Goal: Task Accomplishment & Management: Complete application form

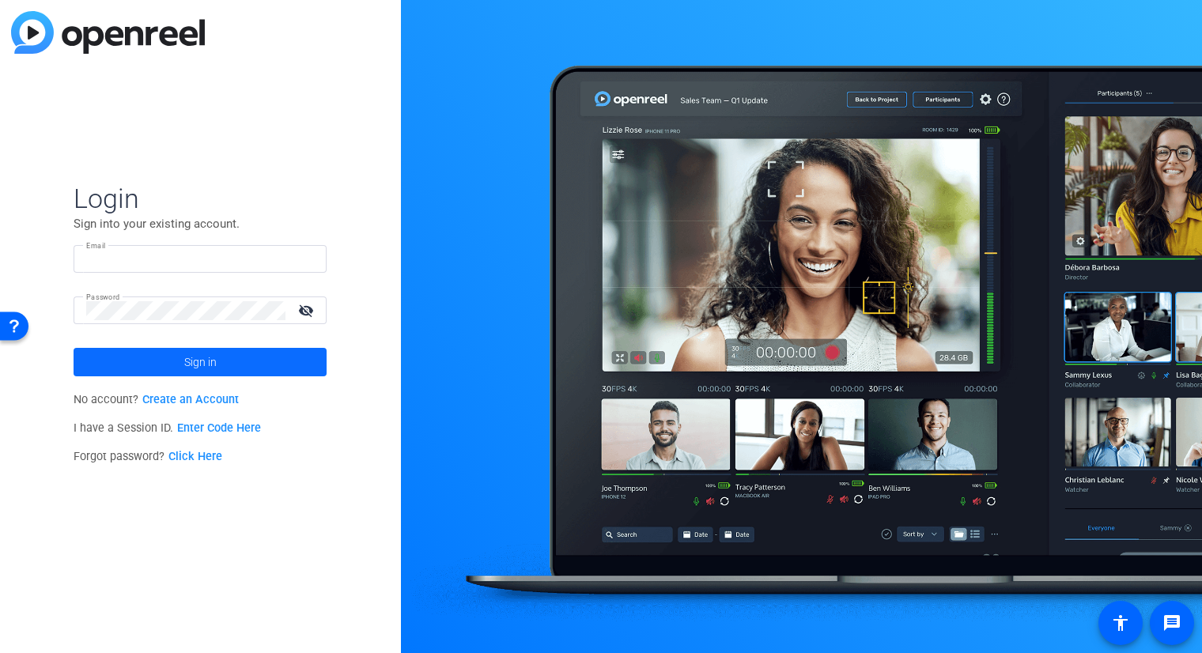
type input "[PERSON_NAME][EMAIL_ADDRESS][DOMAIN_NAME]"
click at [187, 369] on span "Sign in" at bounding box center [200, 362] width 32 height 40
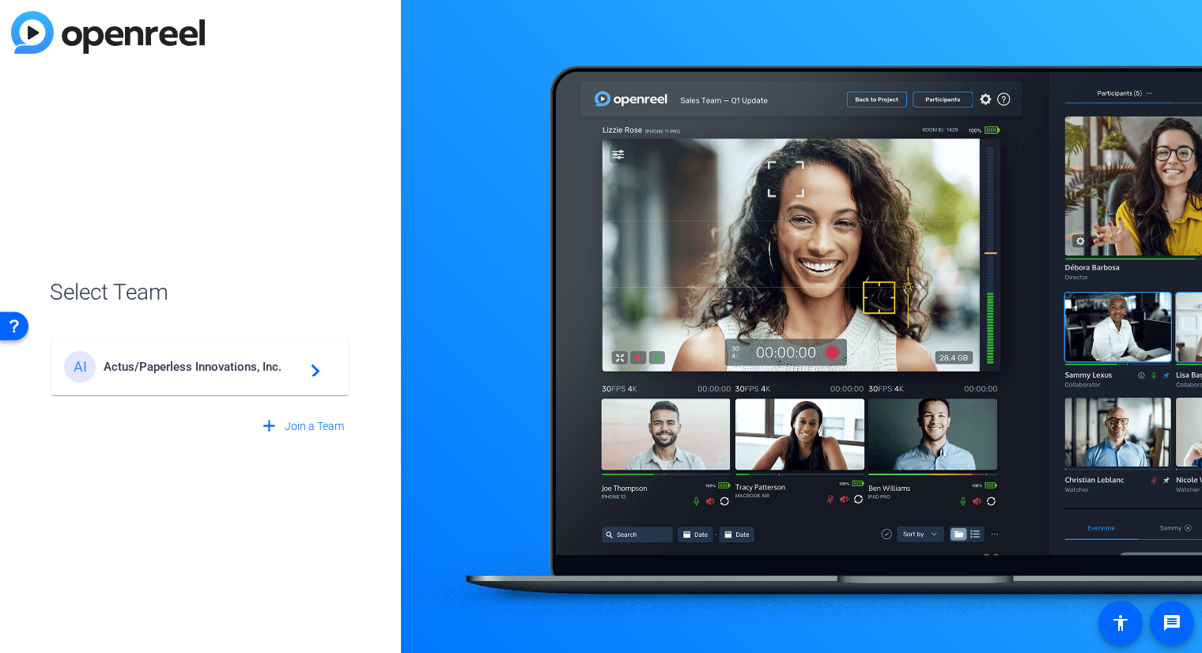
click at [218, 375] on div "AI Actus/Paperless Innovations, Inc. navigate_next" at bounding box center [200, 367] width 272 height 32
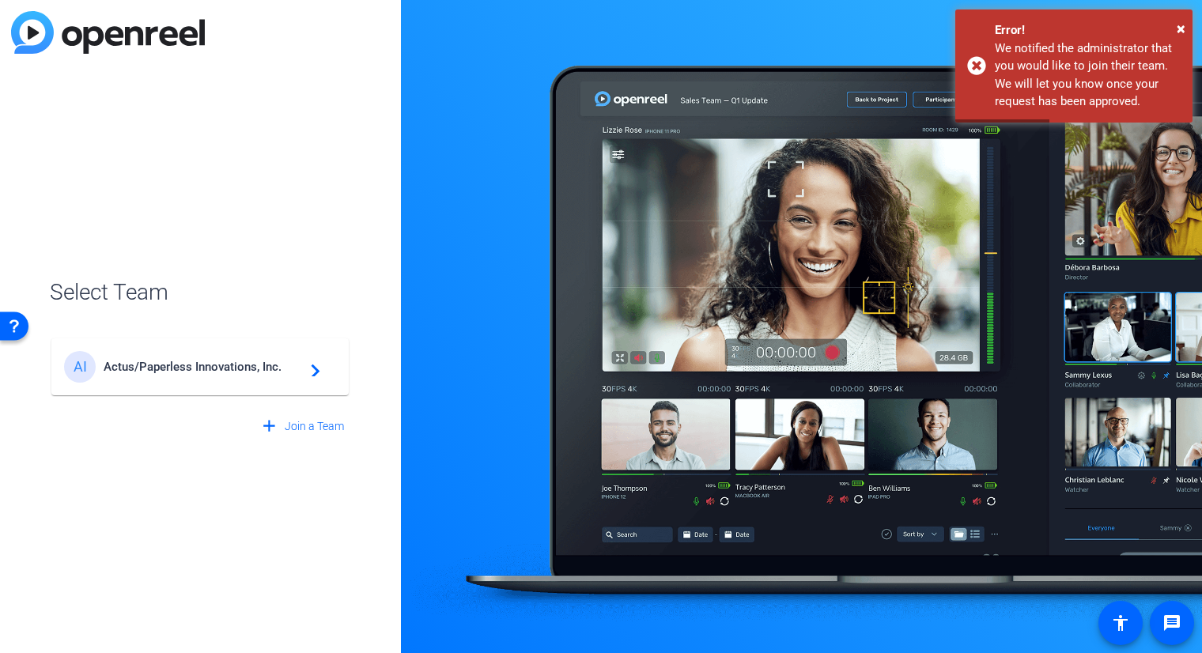
click at [308, 372] on mat-icon "navigate_next" at bounding box center [310, 366] width 19 height 19
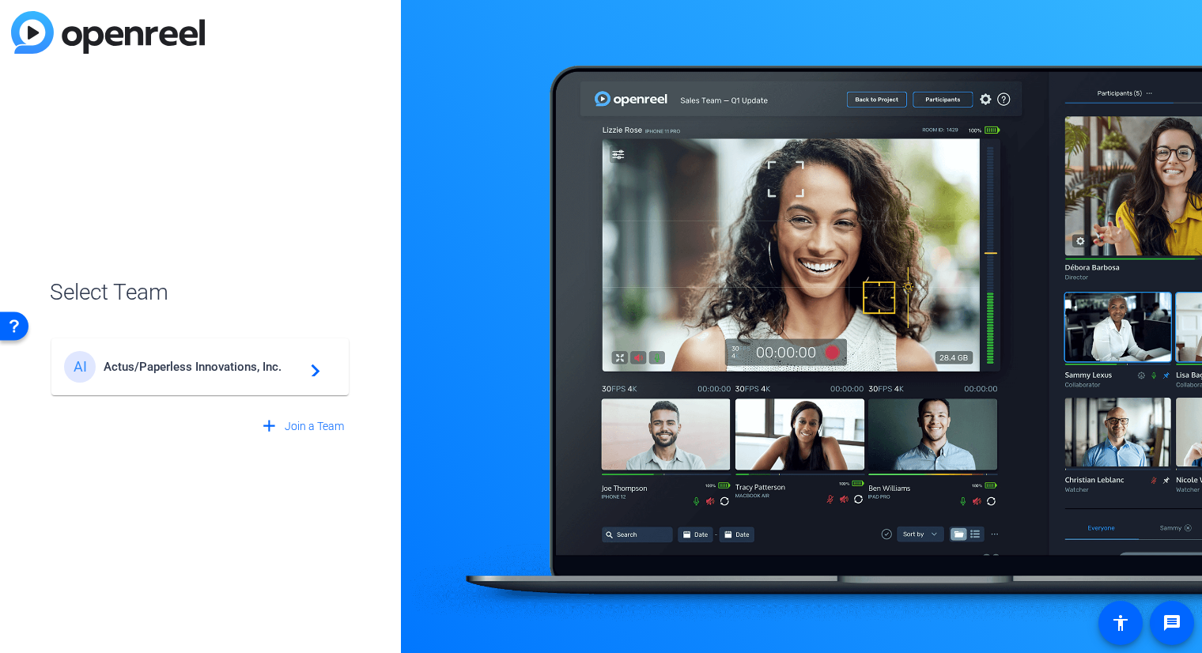
click at [111, 371] on span "Actus/Paperless Innovations, Inc." at bounding box center [203, 367] width 198 height 14
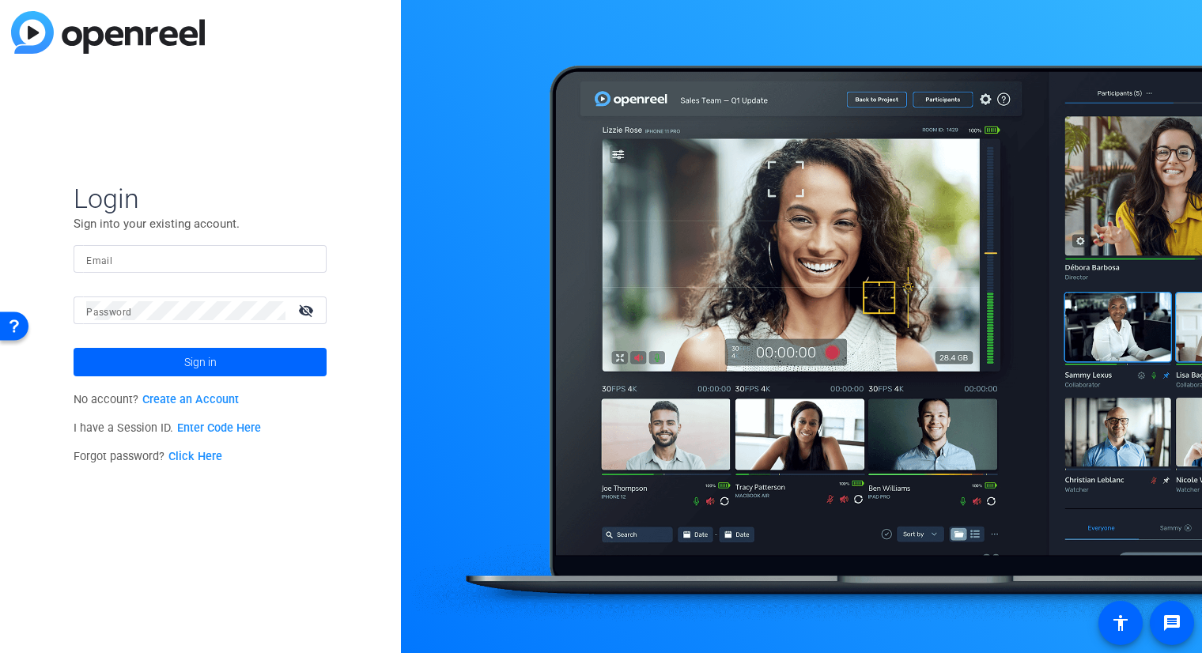
type input "[PERSON_NAME][EMAIL_ADDRESS][DOMAIN_NAME]"
click at [175, 362] on span at bounding box center [200, 362] width 253 height 38
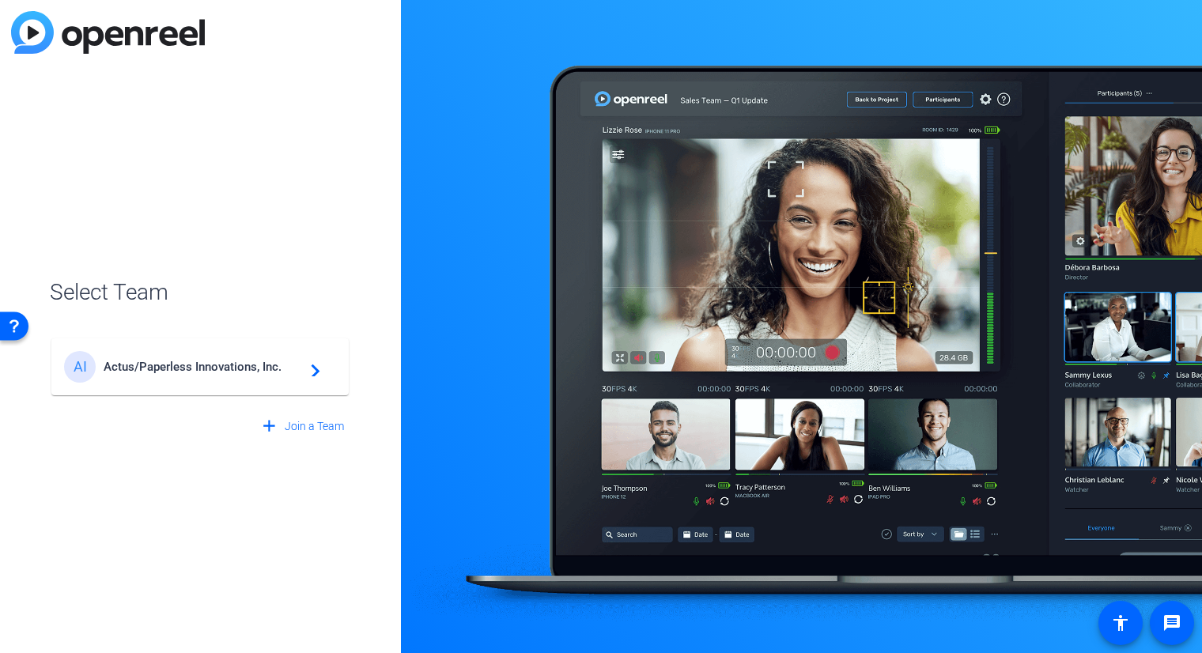
click at [270, 363] on span "Actus/Paperless Innovations, Inc." at bounding box center [203, 367] width 198 height 14
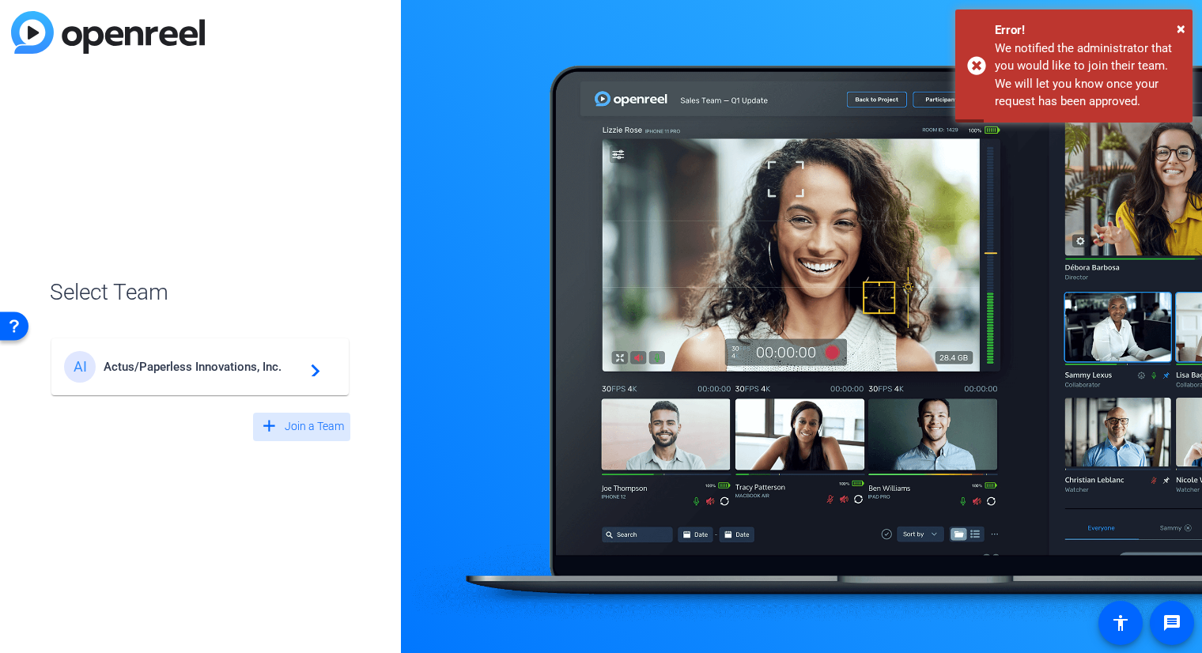
click at [296, 429] on span "Join a Team" at bounding box center [314, 426] width 59 height 17
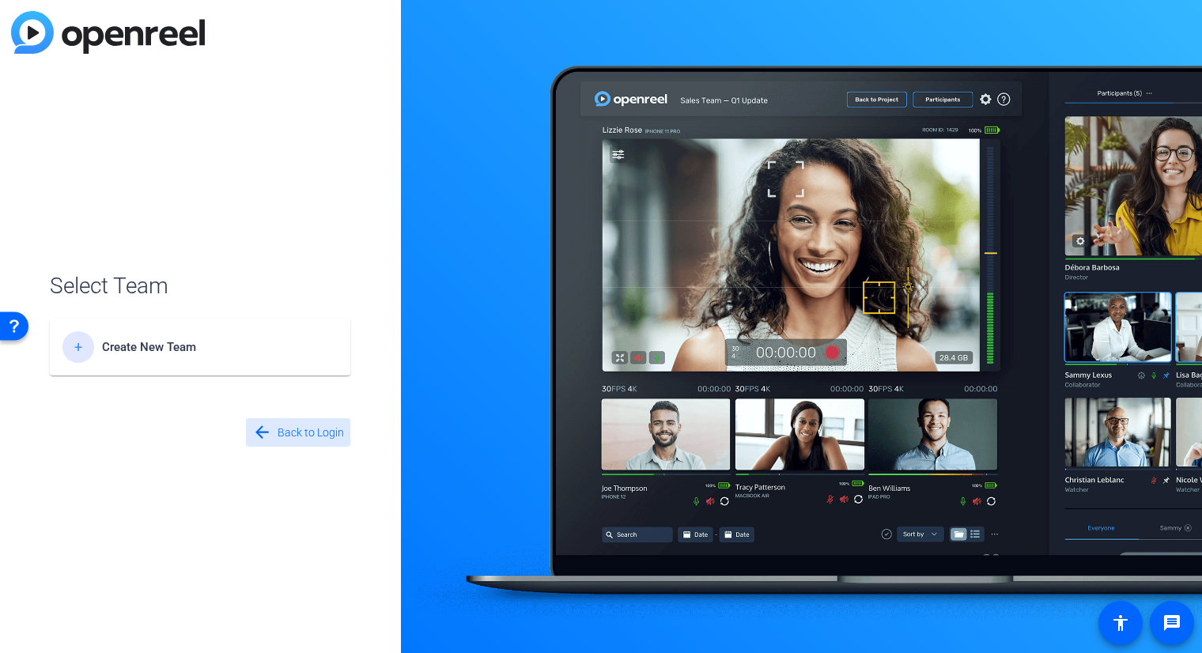
click at [316, 431] on span "Back to Login" at bounding box center [310, 433] width 66 height 17
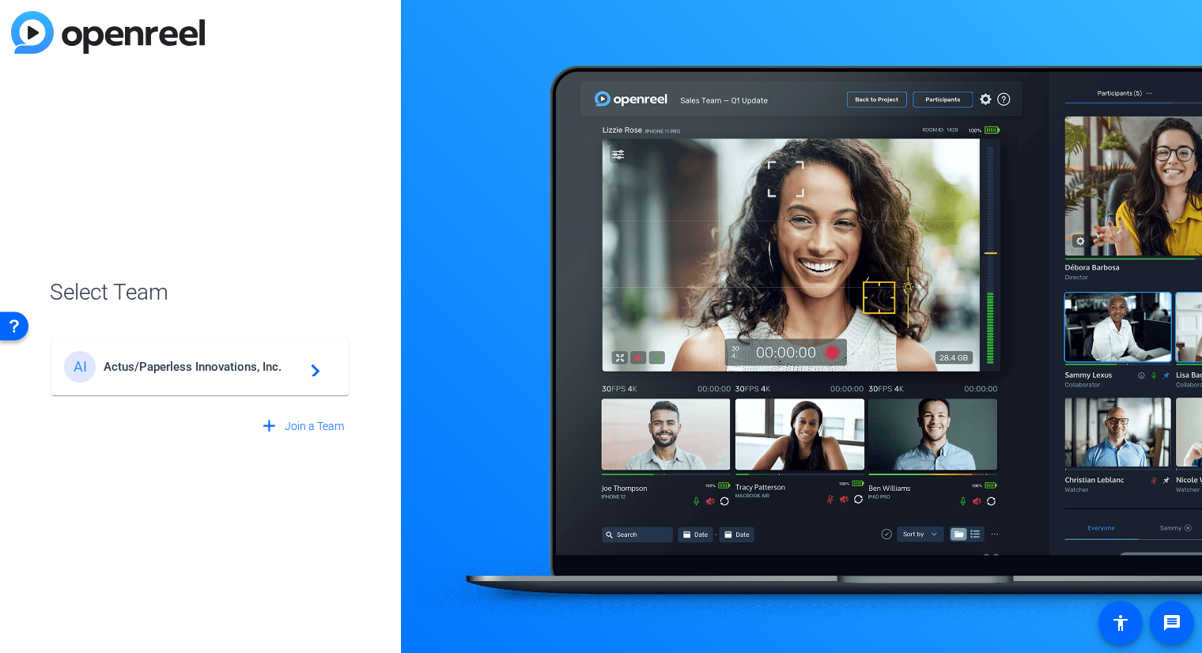
click at [308, 370] on mat-icon "navigate_next" at bounding box center [310, 366] width 19 height 19
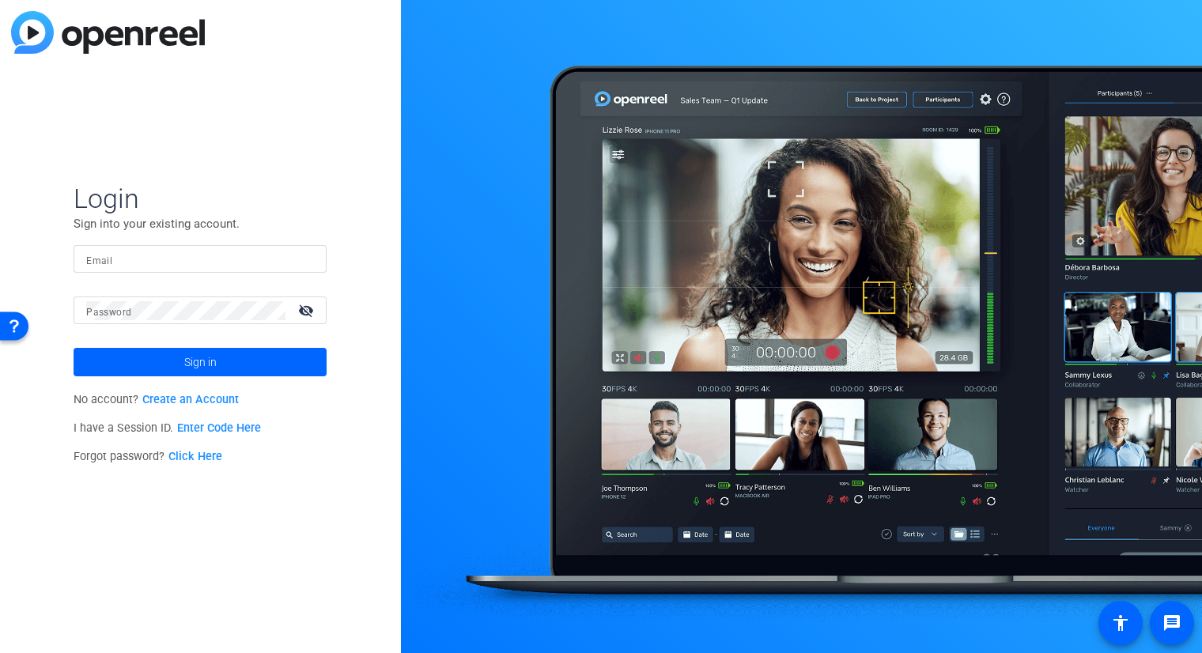
type input "[PERSON_NAME][EMAIL_ADDRESS][DOMAIN_NAME]"
click at [306, 311] on mat-icon "visibility_off" at bounding box center [308, 310] width 38 height 23
click at [207, 365] on span "Sign in" at bounding box center [200, 362] width 32 height 40
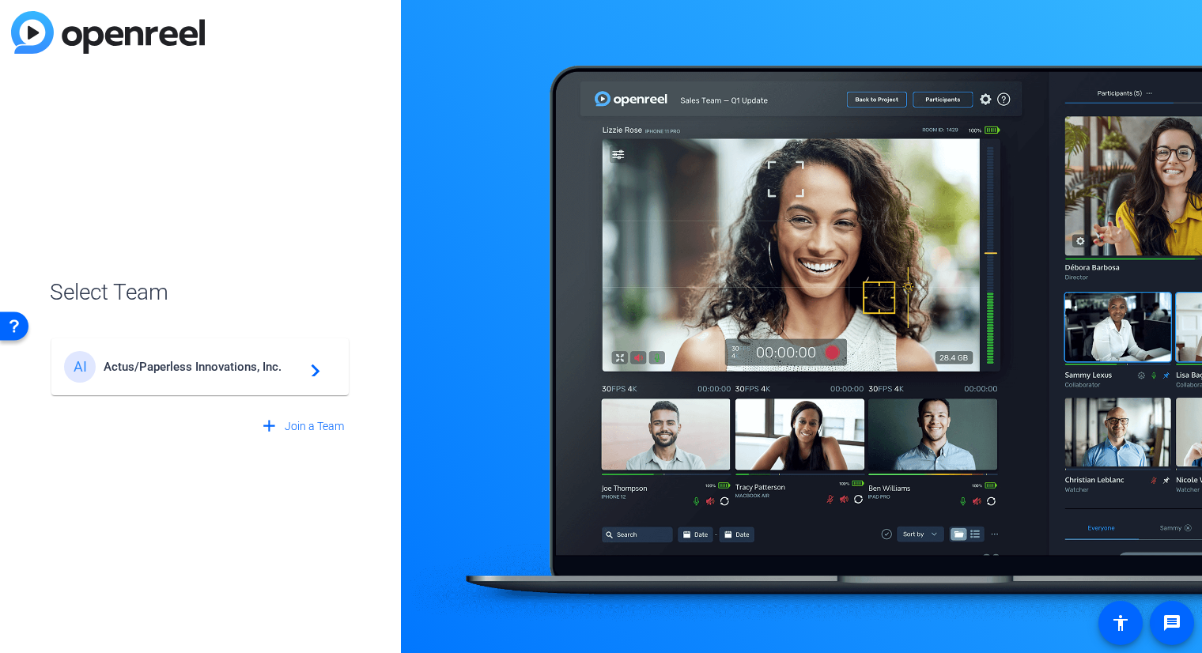
click at [228, 373] on span "Actus/Paperless Innovations, Inc." at bounding box center [203, 367] width 198 height 14
click at [1176, 626] on mat-icon "message" at bounding box center [1171, 622] width 19 height 19
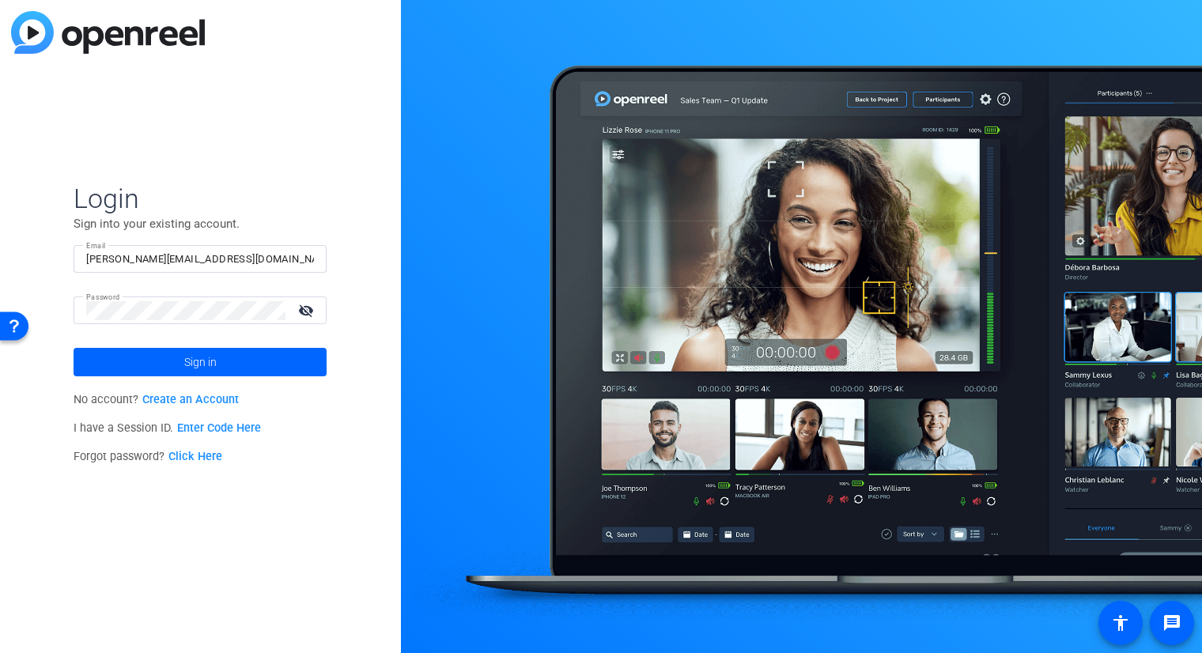
click at [310, 311] on mat-icon "visibility_off" at bounding box center [308, 310] width 38 height 23
click at [36, 303] on div "Login Sign into your existing account. Email [PERSON_NAME][EMAIL_ADDRESS][DOMAI…" at bounding box center [200, 326] width 401 height 653
drag, startPoint x: 215, startPoint y: 259, endPoint x: 117, endPoint y: 257, distance: 98.1
click at [117, 257] on input "[PERSON_NAME][EMAIL_ADDRESS][DOMAIN_NAME]" at bounding box center [200, 259] width 228 height 19
type input "[PERSON_NAME][EMAIL_ADDRESS][DOMAIN_NAME]"
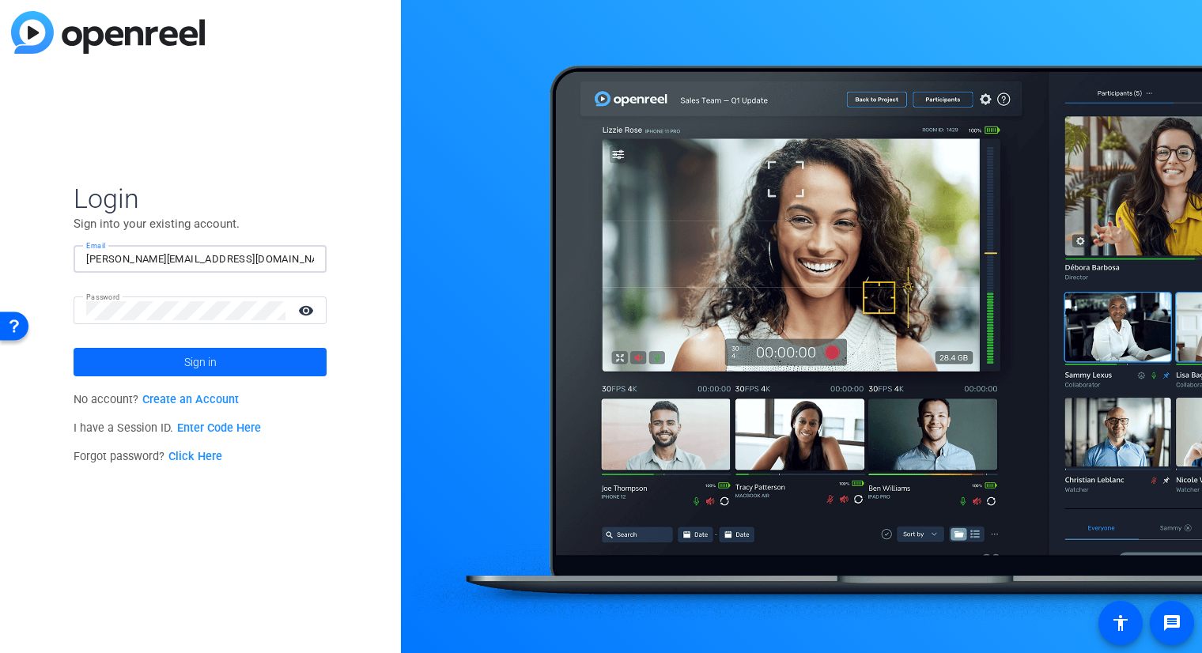
click at [104, 364] on span at bounding box center [200, 362] width 253 height 38
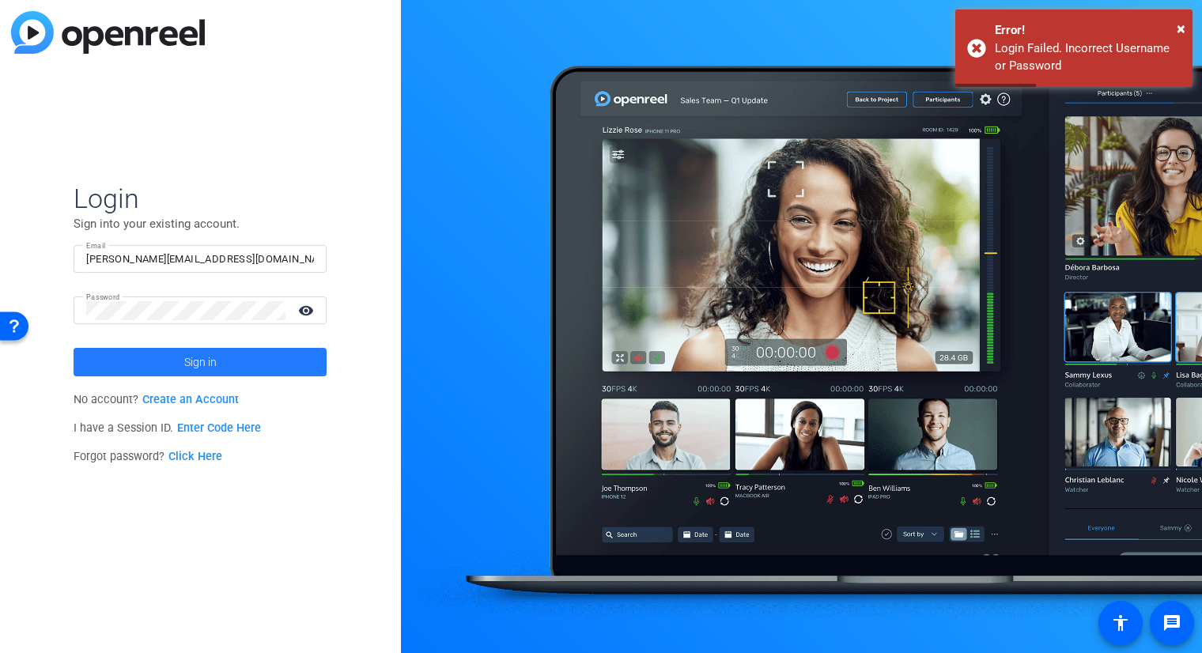
click at [193, 362] on span "Sign in" at bounding box center [200, 362] width 32 height 40
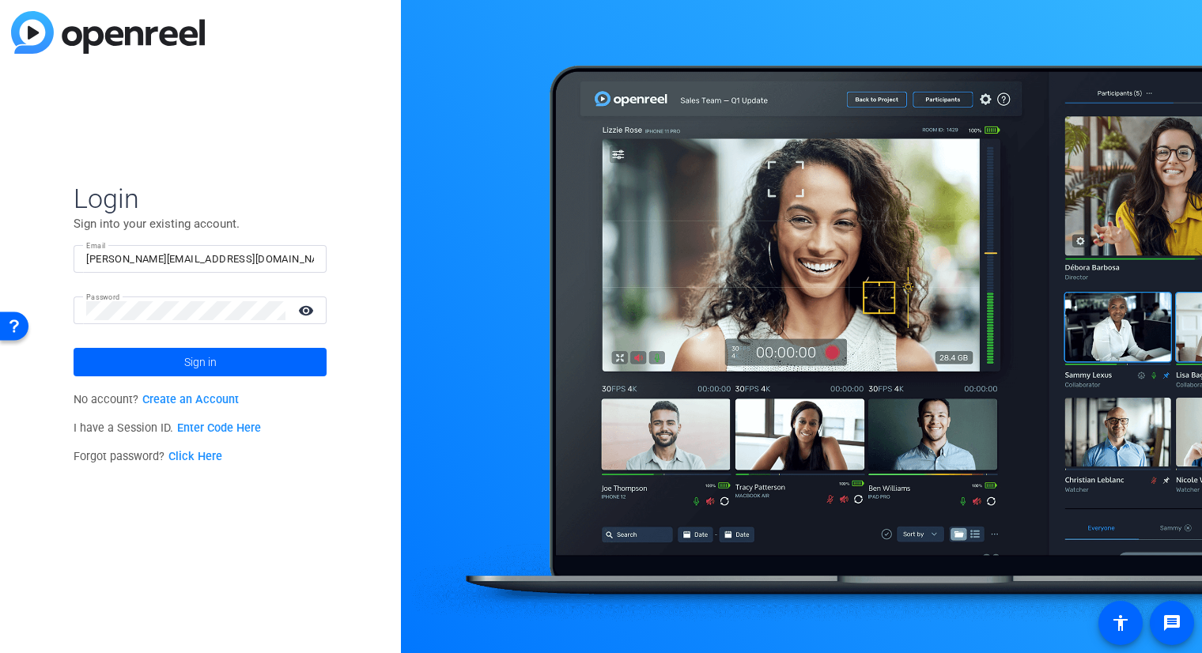
click at [266, 260] on input "[PERSON_NAME][EMAIL_ADDRESS][DOMAIN_NAME]" at bounding box center [200, 259] width 228 height 19
drag, startPoint x: 304, startPoint y: 472, endPoint x: 302, endPoint y: 460, distance: 12.0
click at [304, 472] on div "Login Sign into your existing account. Email [PERSON_NAME][EMAIL_ADDRESS][DOMAI…" at bounding box center [200, 326] width 401 height 653
click at [141, 322] on div at bounding box center [185, 310] width 199 height 28
drag, startPoint x: 167, startPoint y: 531, endPoint x: 169, endPoint y: 519, distance: 12.9
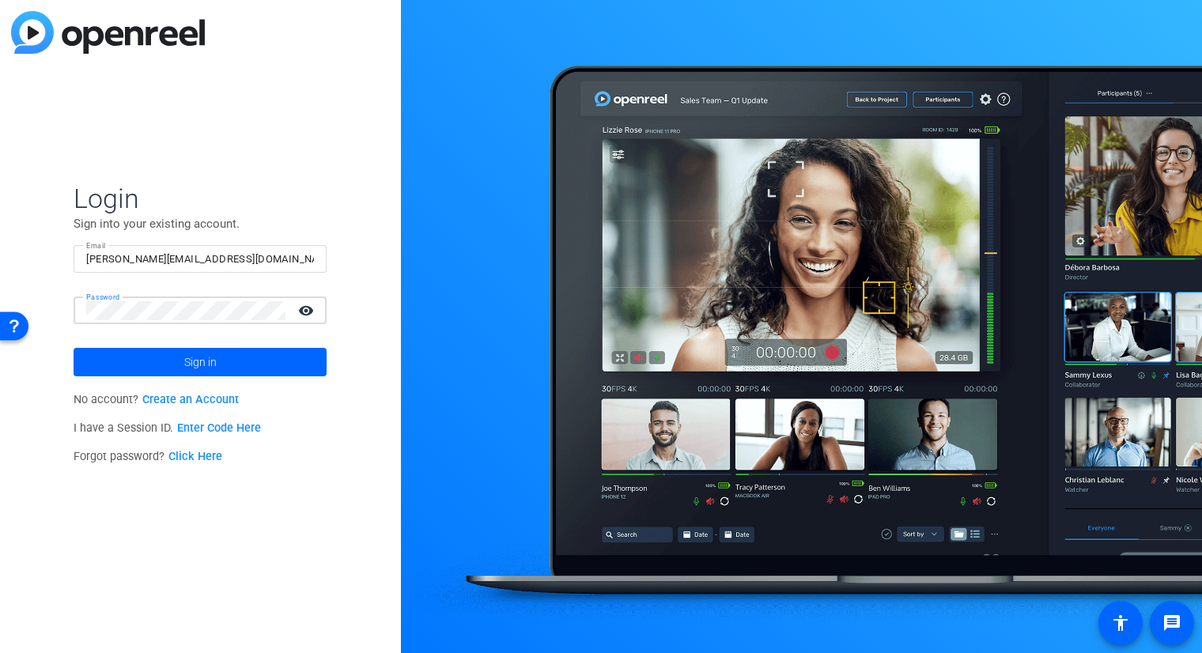
click at [167, 531] on div "Login Sign into your existing account. Email [PERSON_NAME][EMAIL_ADDRESS][DOMAI…" at bounding box center [200, 326] width 401 height 653
click at [175, 367] on span at bounding box center [200, 362] width 253 height 38
click at [165, 364] on span at bounding box center [200, 362] width 253 height 38
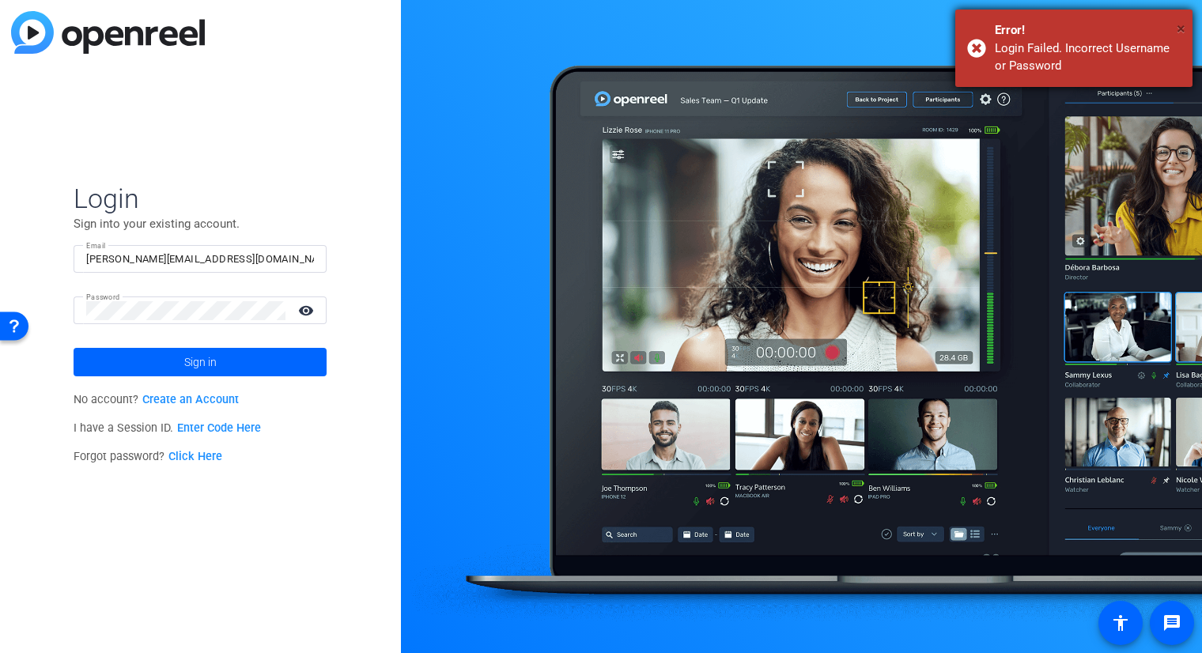
drag, startPoint x: 1179, startPoint y: 25, endPoint x: 1169, endPoint y: 32, distance: 12.5
click at [1179, 25] on span "×" at bounding box center [1180, 28] width 9 height 19
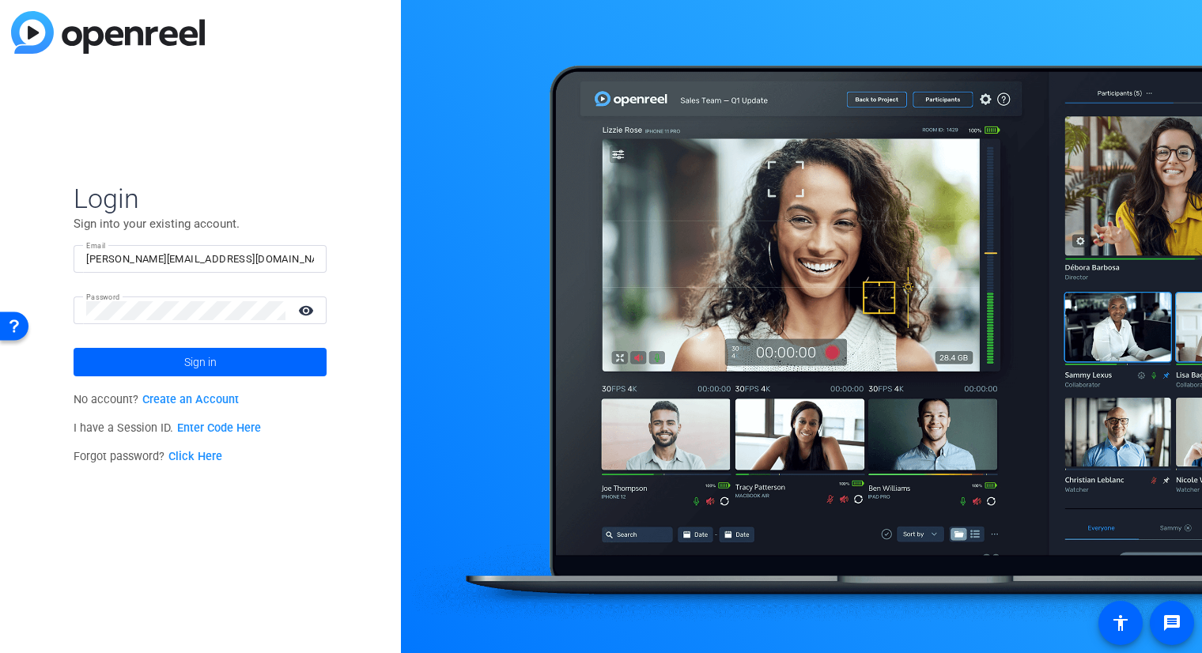
click at [207, 458] on link "Click Here" at bounding box center [195, 456] width 54 height 13
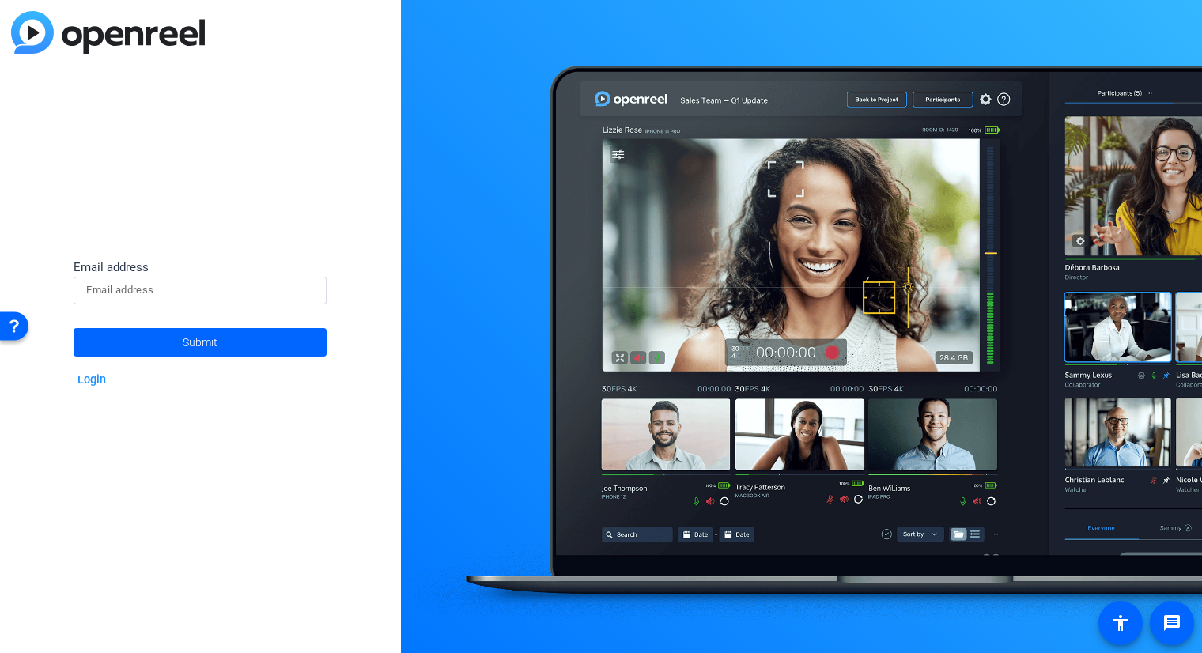
click at [127, 290] on input at bounding box center [200, 290] width 228 height 19
type input "[PERSON_NAME][EMAIL_ADDRESS][DOMAIN_NAME]"
click at [199, 349] on span "Submit" at bounding box center [200, 343] width 35 height 40
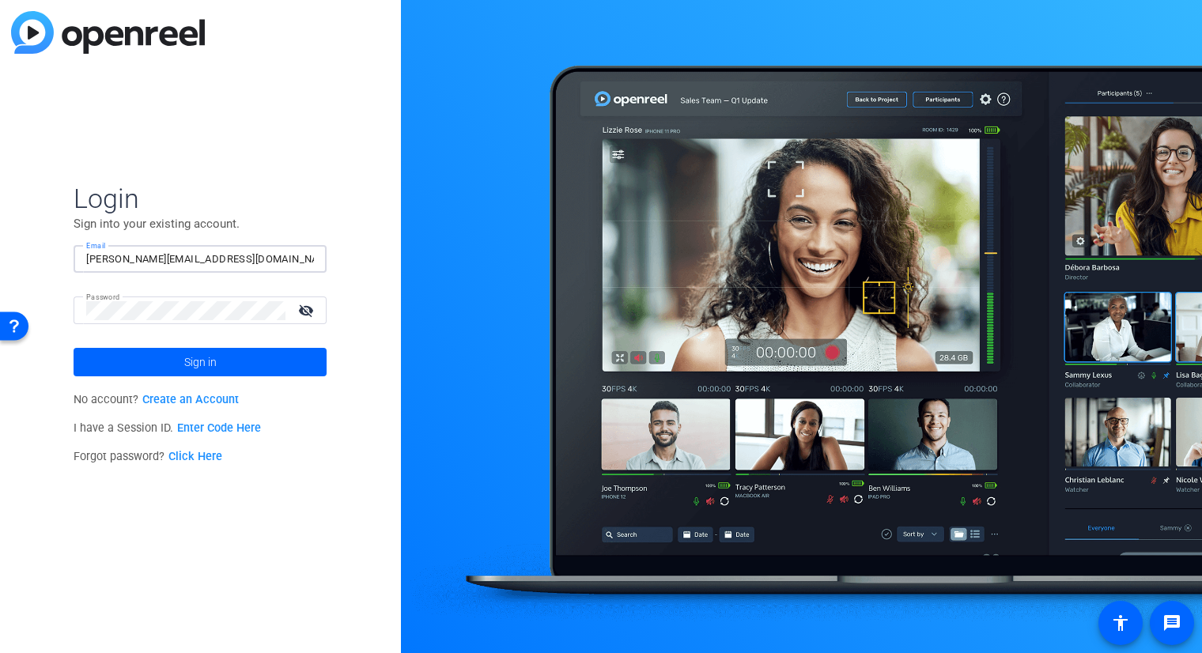
drag, startPoint x: 221, startPoint y: 252, endPoint x: 119, endPoint y: 259, distance: 102.2
click at [119, 259] on input "[PERSON_NAME][EMAIL_ADDRESS][DOMAIN_NAME]" at bounding box center [200, 259] width 228 height 19
click at [249, 137] on div "Login Sign into your existing account. Email [PERSON_NAME] Password visibility_…" at bounding box center [200, 326] width 401 height 653
click at [177, 257] on input "[PERSON_NAME]" at bounding box center [200, 259] width 228 height 19
type input "[PERSON_NAME][EMAIL_ADDRESS][DOMAIN_NAME]"
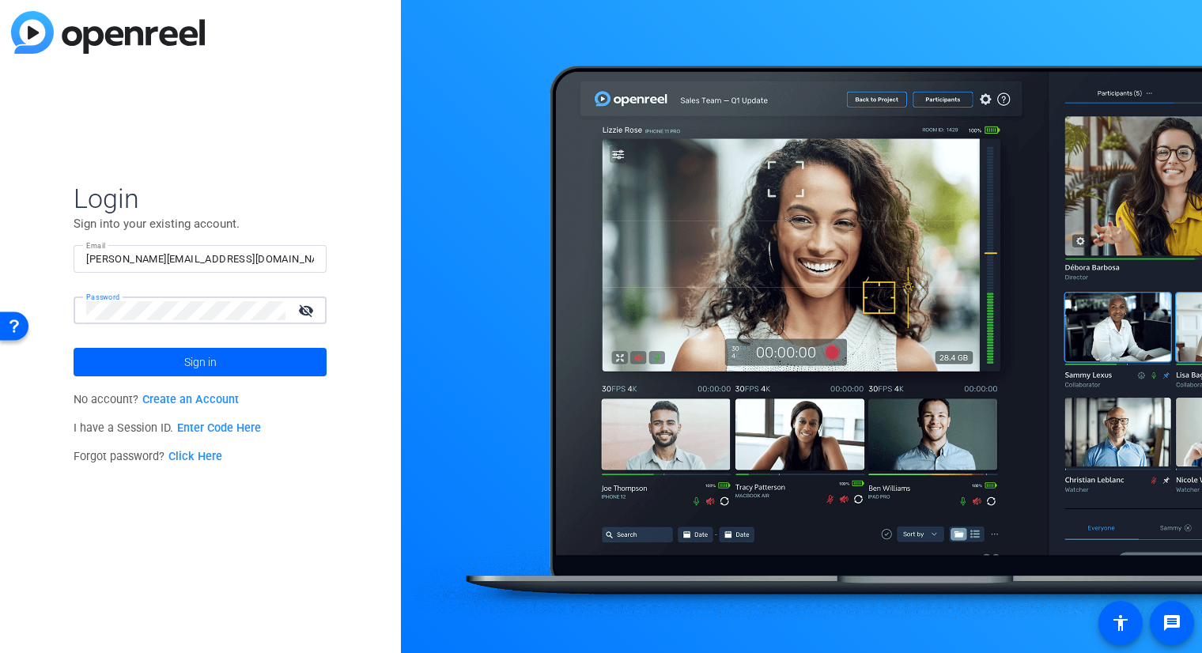
click at [307, 311] on mat-icon "visibility_off" at bounding box center [308, 310] width 38 height 23
click at [92, 364] on span at bounding box center [200, 362] width 253 height 38
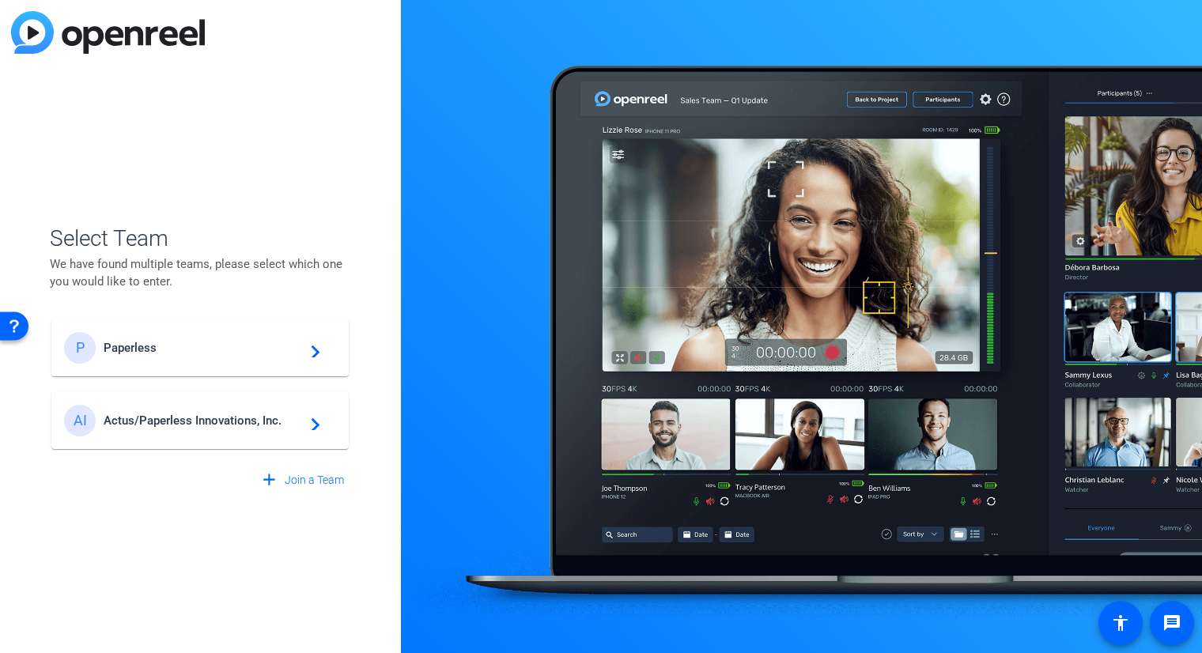
click at [190, 418] on span "Actus/Paperless Innovations, Inc." at bounding box center [203, 420] width 198 height 14
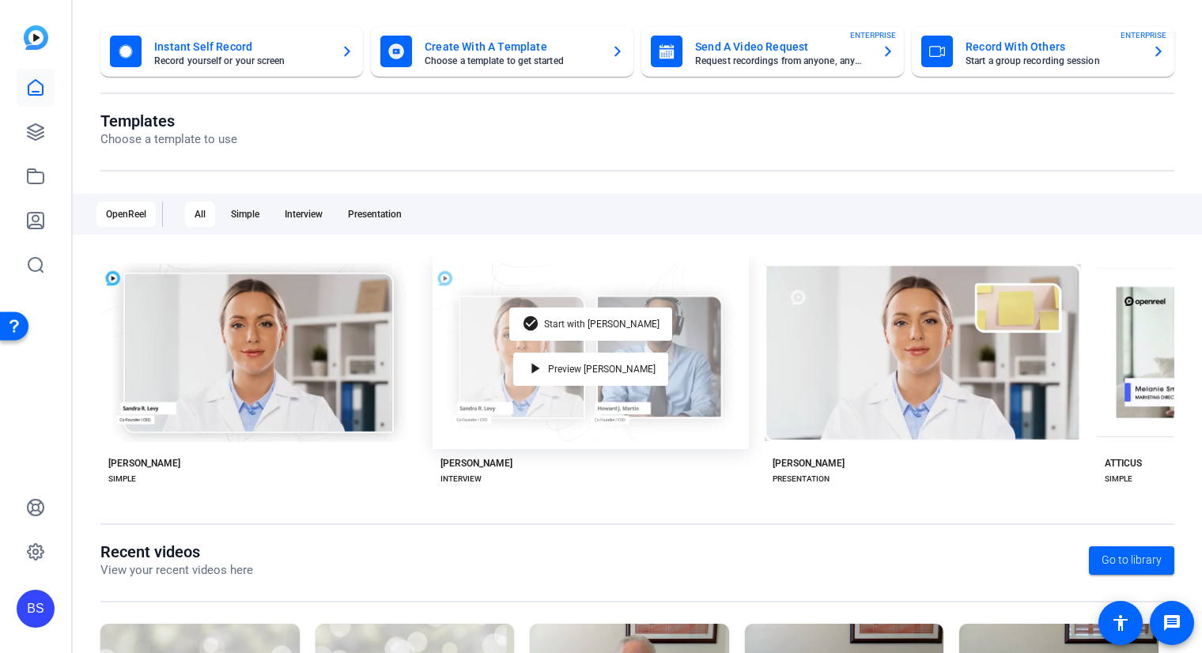
scroll to position [245, 0]
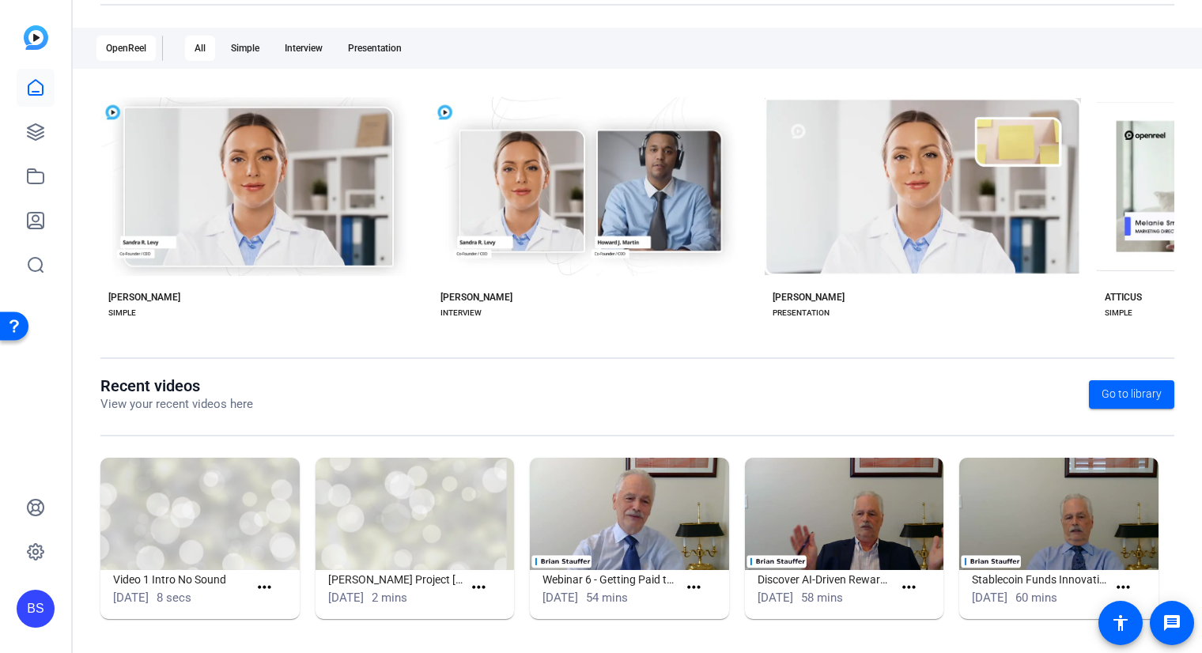
click at [30, 40] on img at bounding box center [36, 37] width 25 height 25
click at [36, 145] on link at bounding box center [36, 132] width 38 height 38
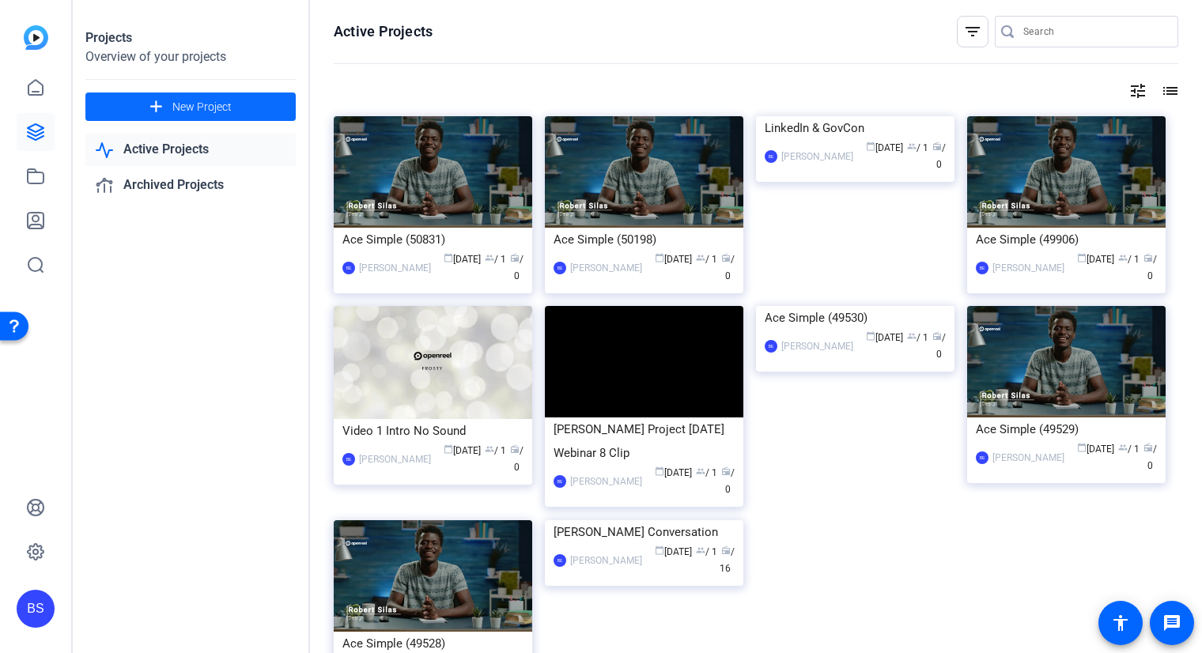
click at [212, 102] on span "New Project" at bounding box center [201, 107] width 59 height 17
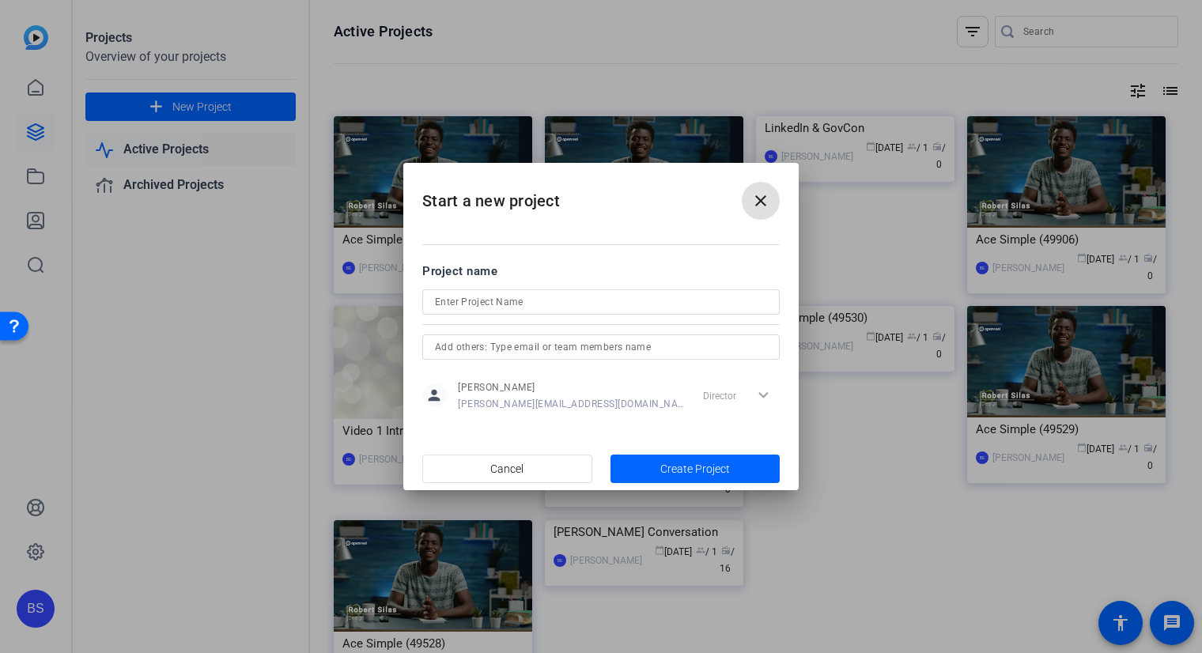
click at [538, 298] on input at bounding box center [601, 301] width 332 height 19
type input "[PERSON_NAME] Recordings 20250923"
click at [681, 469] on span "Create Project" at bounding box center [695, 469] width 70 height 17
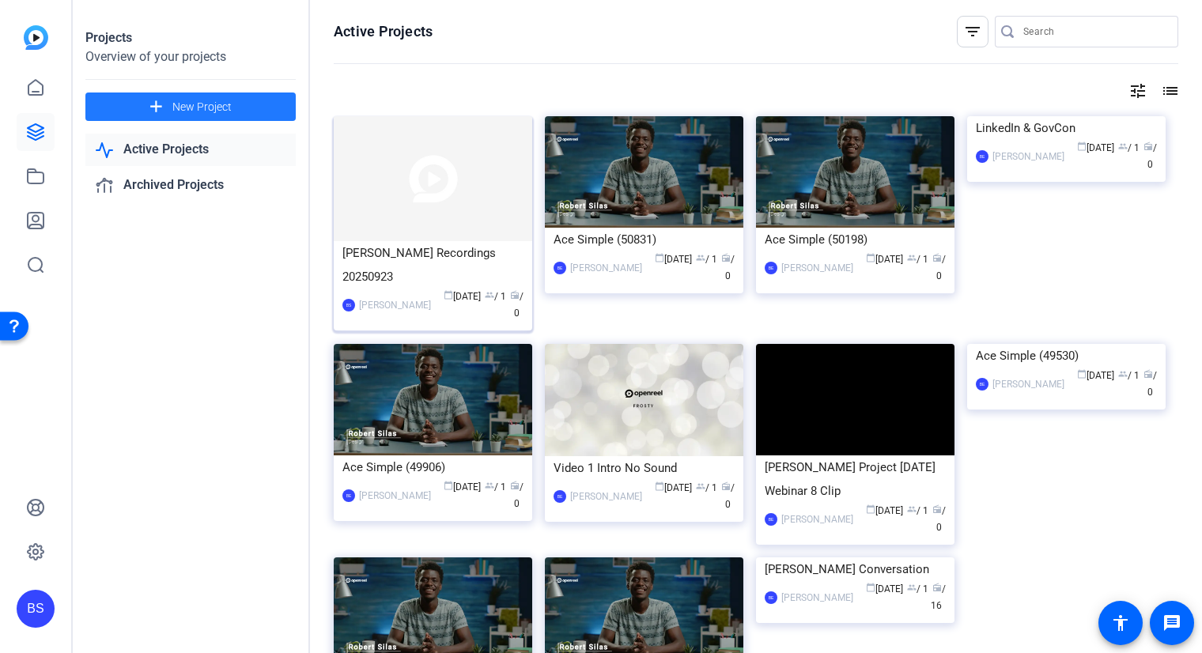
click at [420, 257] on div "[PERSON_NAME] Recordings 20250923" at bounding box center [432, 264] width 181 height 47
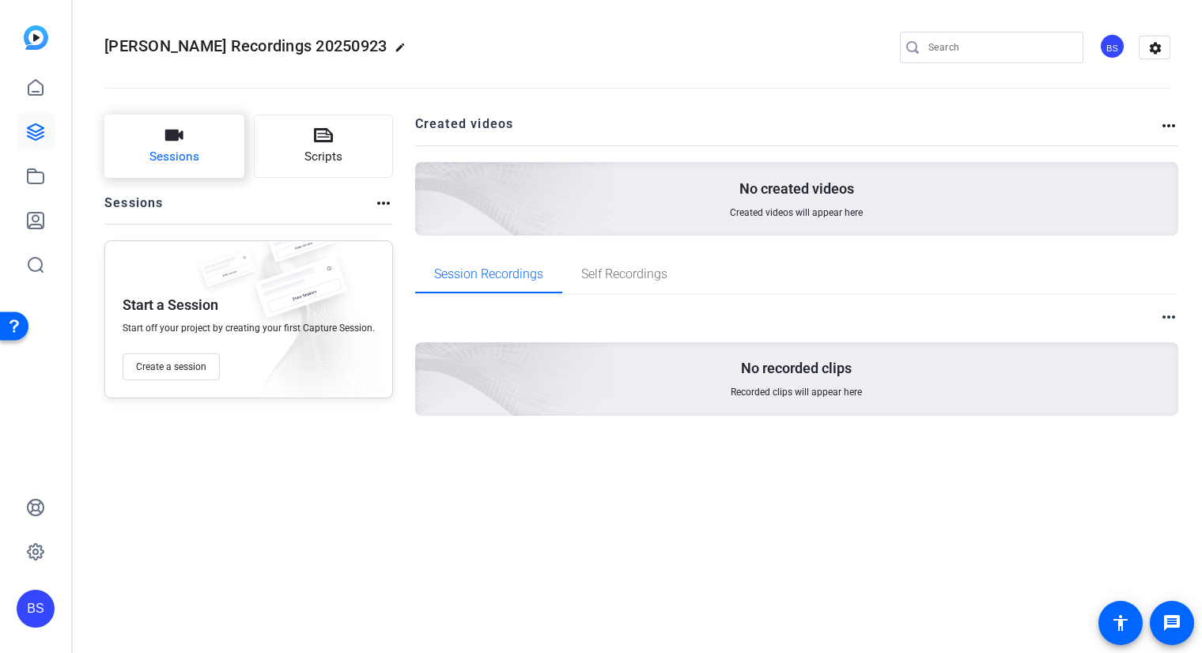
click at [182, 153] on span "Sessions" at bounding box center [174, 157] width 50 height 18
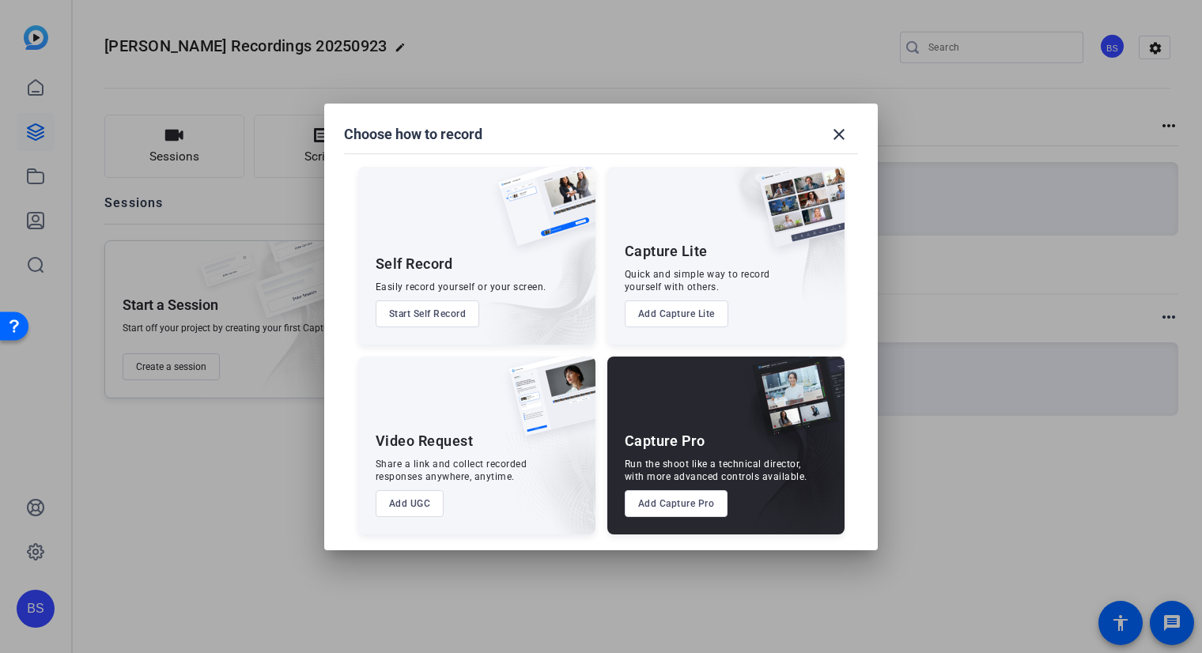
click at [416, 506] on button "Add UGC" at bounding box center [409, 503] width 69 height 27
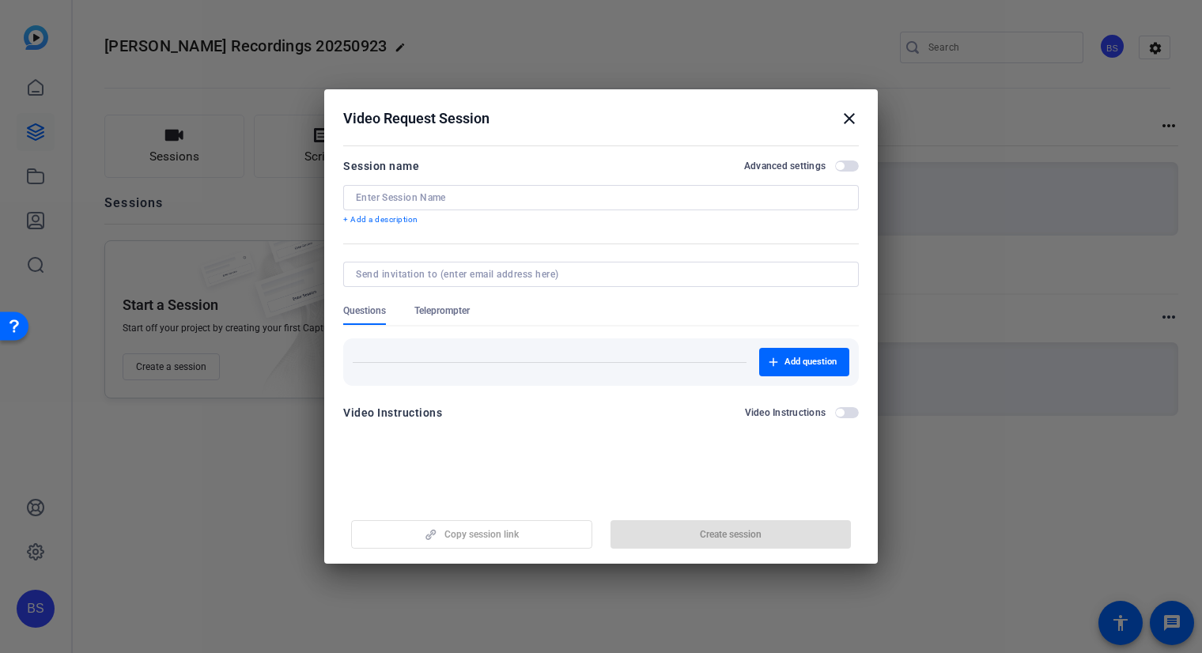
click at [439, 199] on input at bounding box center [601, 197] width 490 height 13
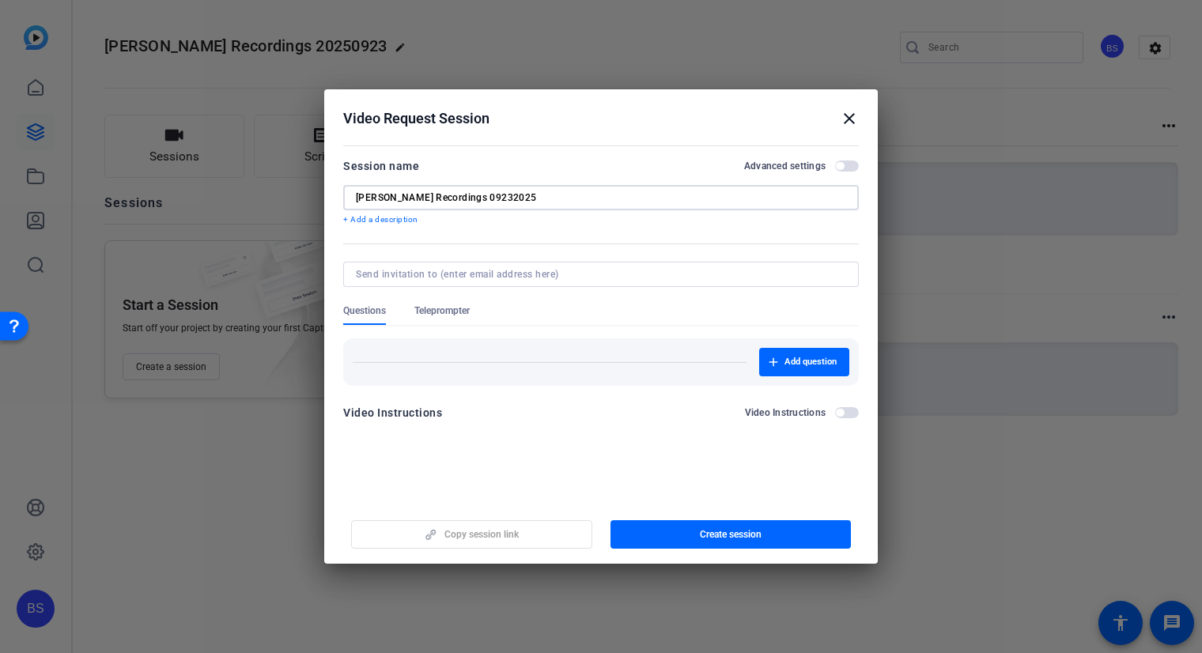
type input "[PERSON_NAME] Recordings 09232025"
click at [385, 270] on input at bounding box center [598, 274] width 484 height 13
type input "[PERSON_NAME][EMAIL_ADDRESS][DOMAIN_NAME]"
click at [813, 366] on button "Add question" at bounding box center [804, 362] width 90 height 28
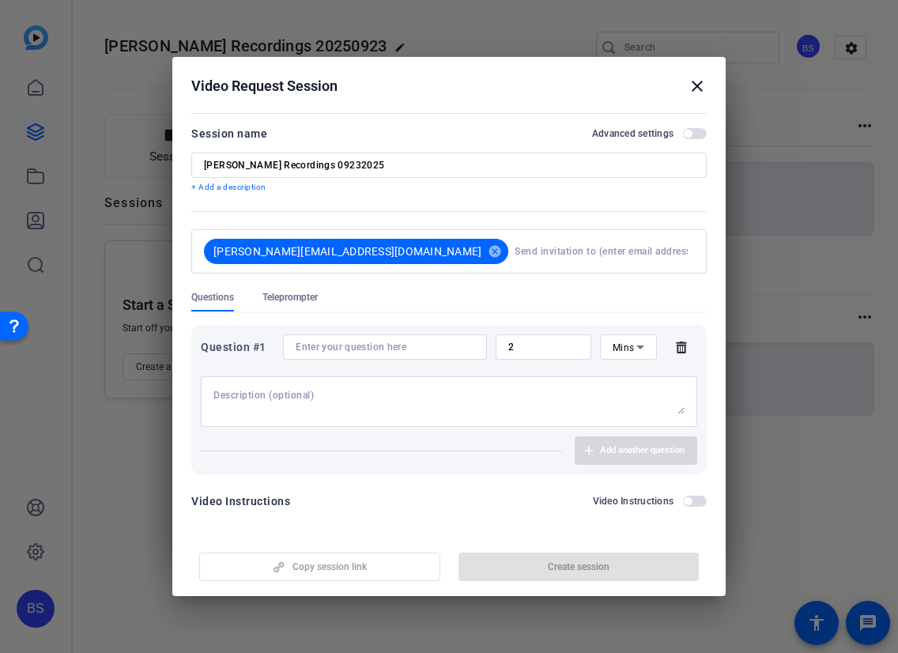
click at [354, 349] on input at bounding box center [385, 347] width 179 height 13
paste input "[PERSON_NAME], digital payments have transformed the way governments and busine…"
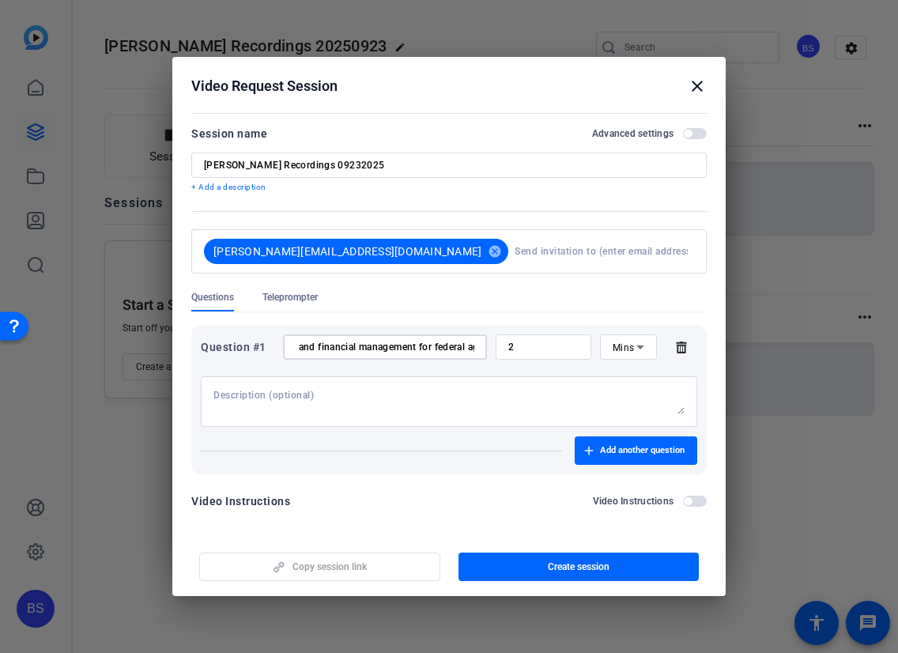
type input "[PERSON_NAME], digital payments have transformed the way governments and busine…"
click at [236, 399] on textarea at bounding box center [448, 401] width 471 height 25
paste textarea "Digital Payments Revolution"
type textarea "Digital Payments Revolution"
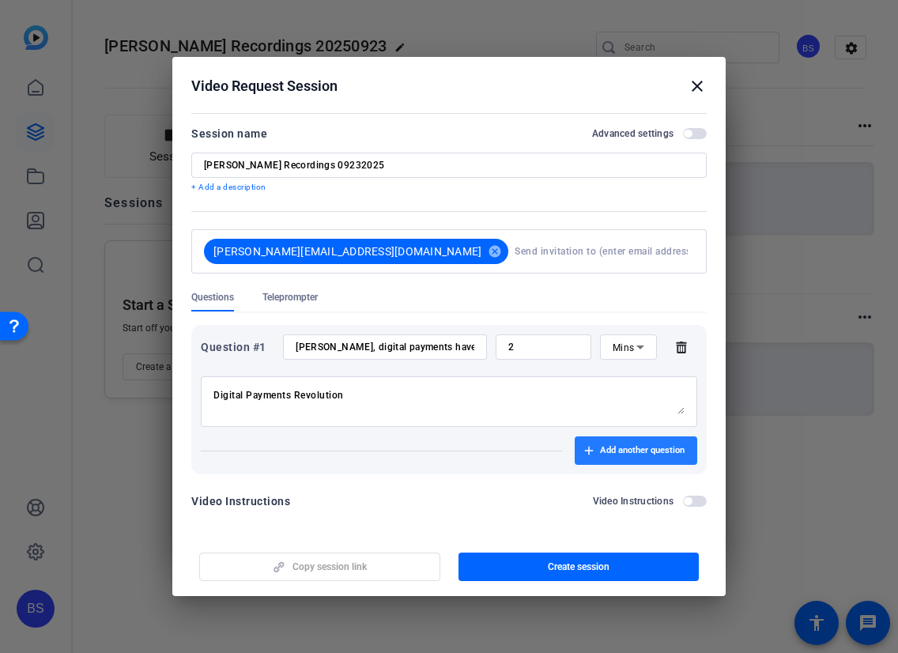
click at [620, 456] on span "Add another question" at bounding box center [642, 450] width 85 height 13
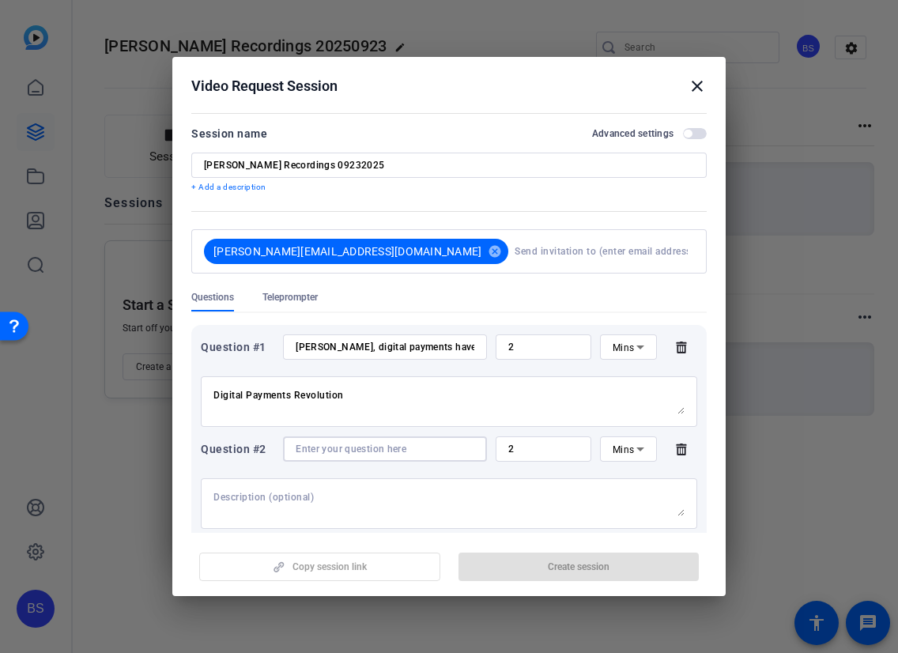
click at [357, 451] on input at bounding box center [385, 449] width 179 height 13
paste input "The GENIUS Act has opened up new avenues for innovation in government procureme…"
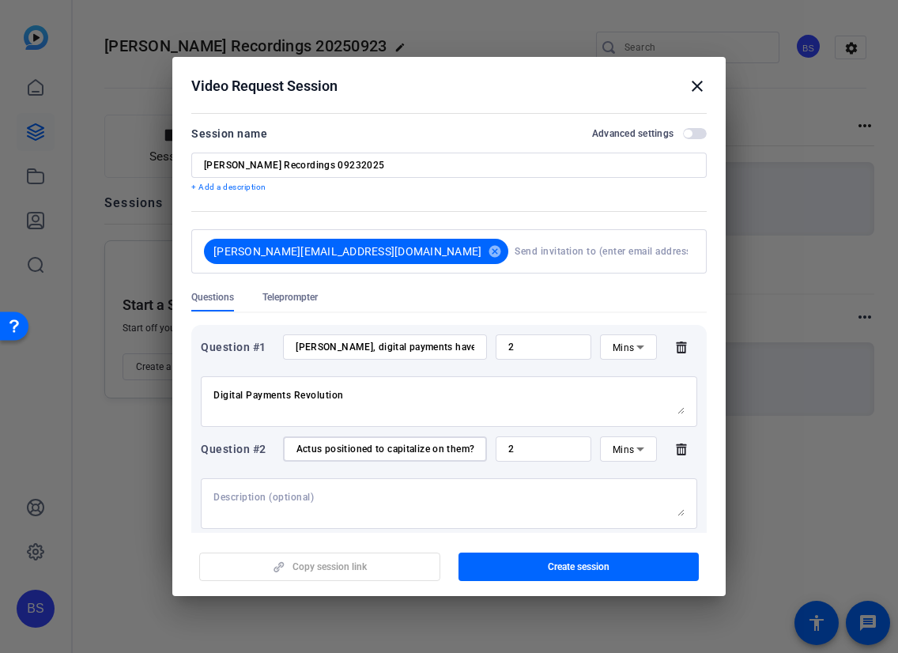
type input "The GENIUS Act has opened up new avenues for innovation in government procureme…"
click at [277, 499] on textarea at bounding box center [448, 503] width 471 height 25
paste textarea "GENIUS Act Opportunities"
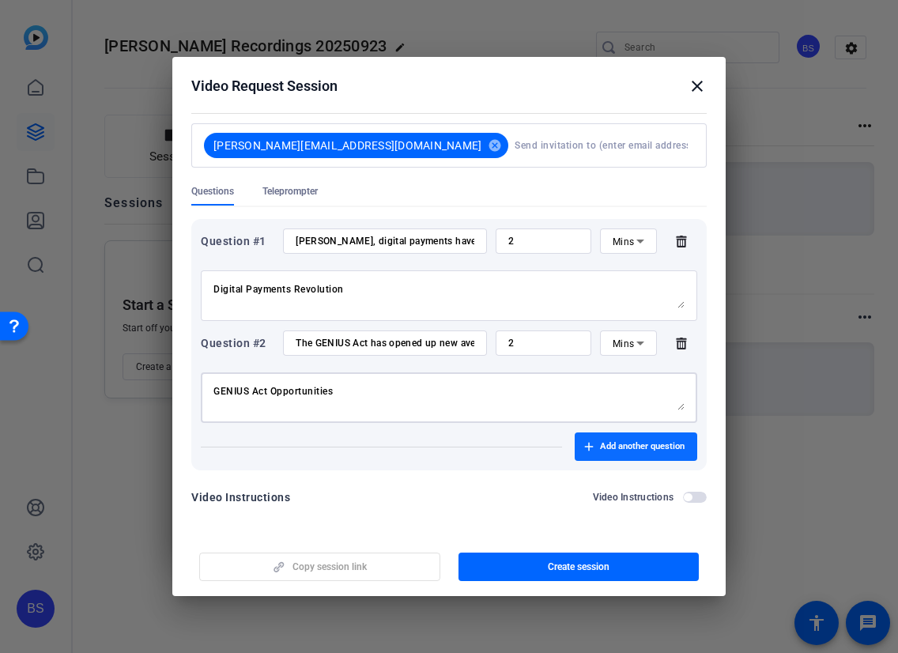
type textarea "GENIUS Act Opportunities"
click at [634, 449] on span "Add another question" at bounding box center [642, 446] width 85 height 13
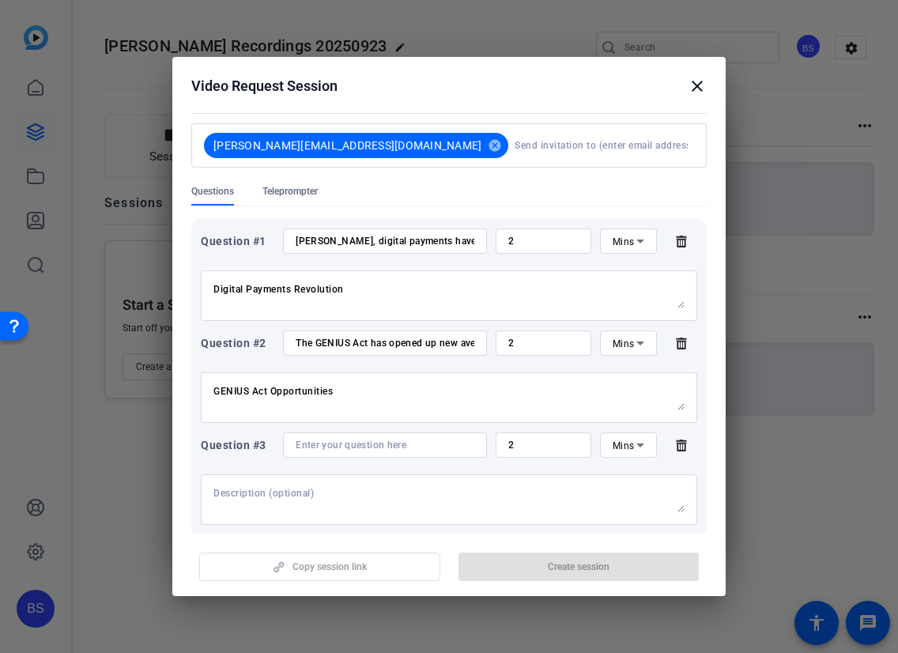
click at [338, 442] on input at bounding box center [385, 445] width 179 height 13
paste input "Open banking is reshaping financial ecosystems by enabling greater collaboratio…"
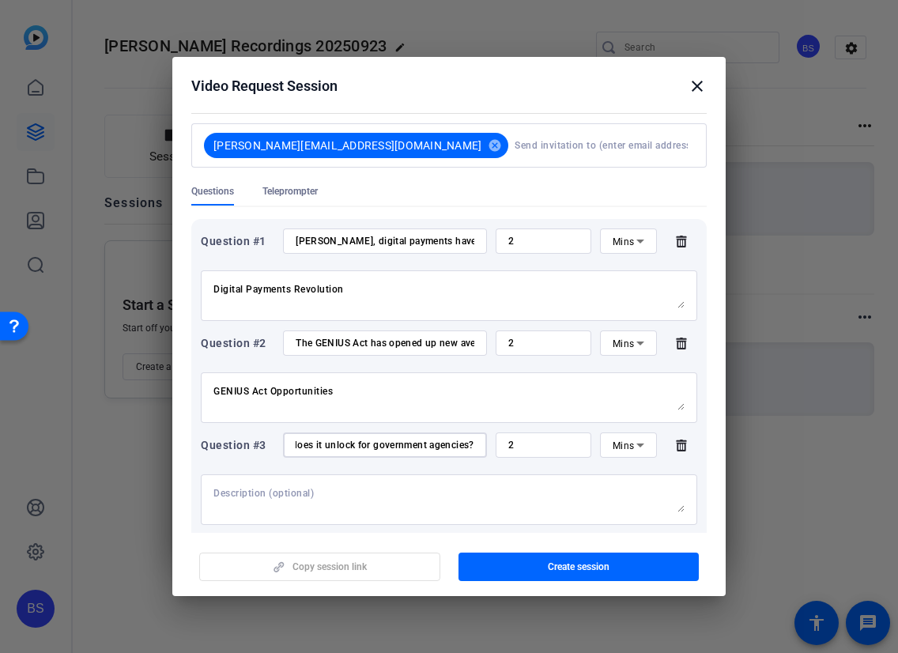
type input "Open banking is reshaping financial ecosystems by enabling greater collaboratio…"
click at [239, 499] on textarea at bounding box center [448, 499] width 471 height 25
paste textarea "The Future of Open Banking"
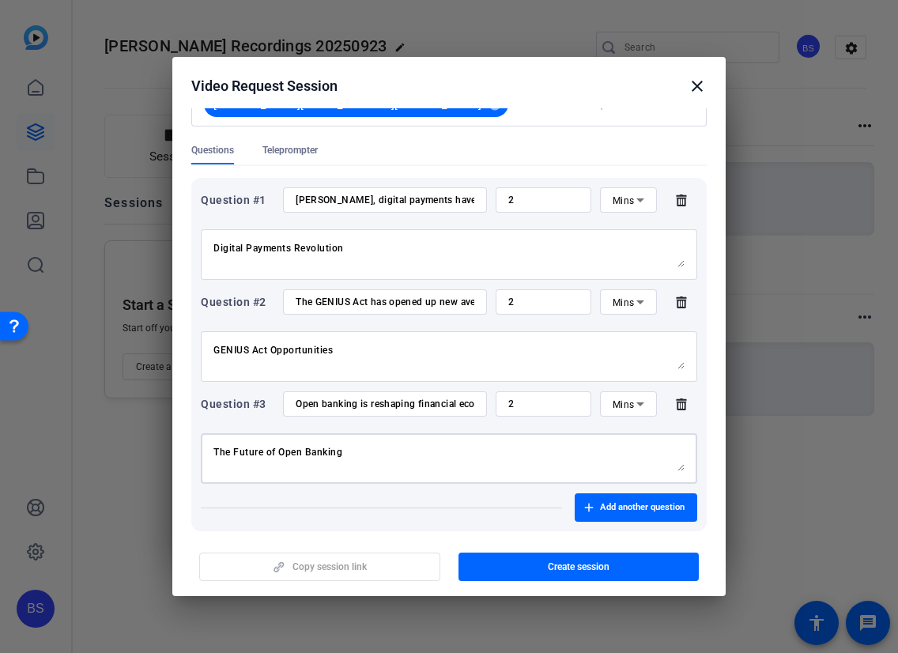
scroll to position [209, 0]
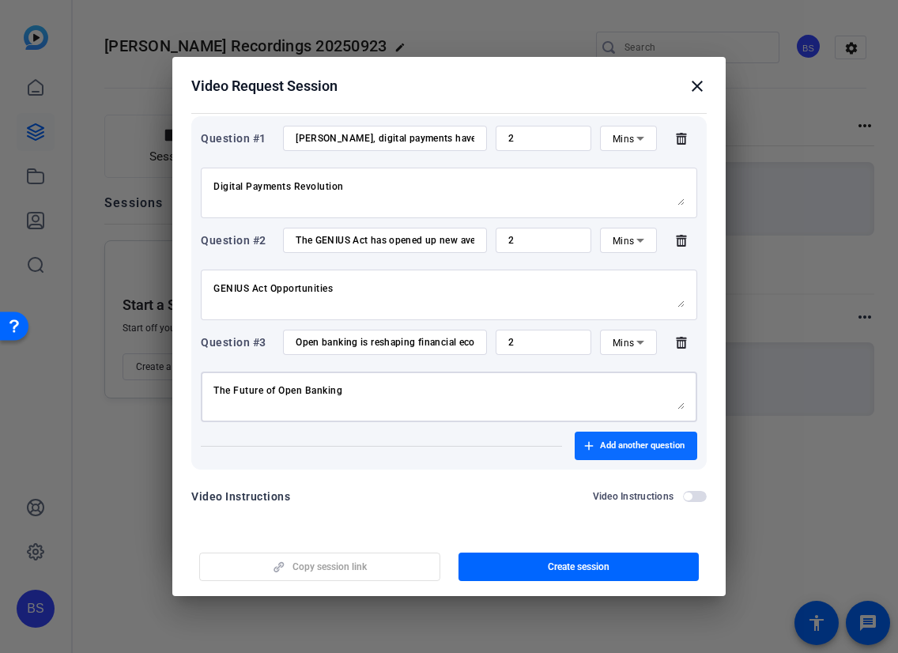
type textarea "The Future of Open Banking"
click at [627, 453] on span "button" at bounding box center [636, 446] width 123 height 38
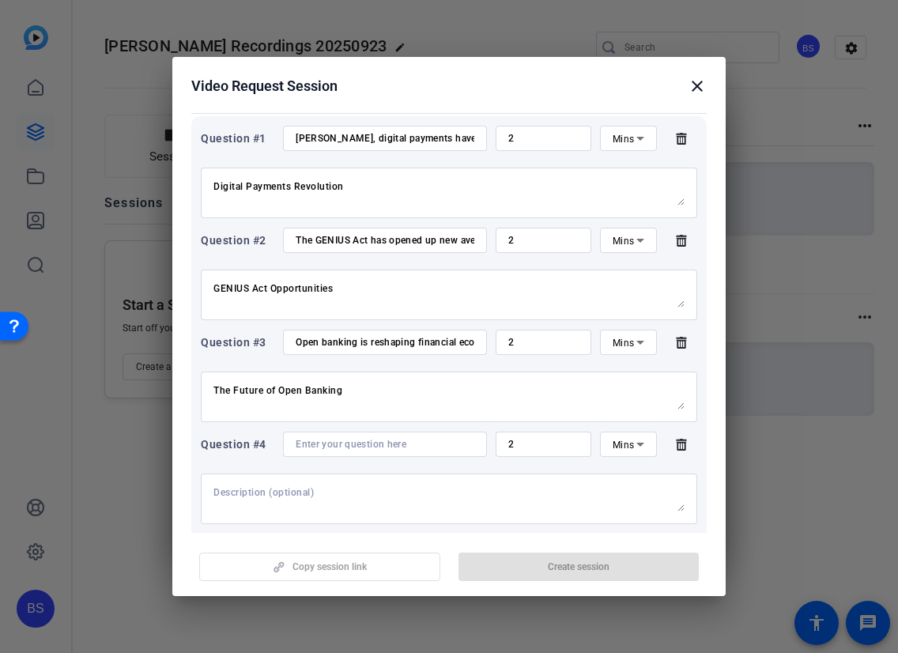
click at [357, 443] on input at bounding box center [385, 444] width 179 height 13
paste input "Immutable ledgers, like blockchain, are becoming a cornerstone of payment integ…"
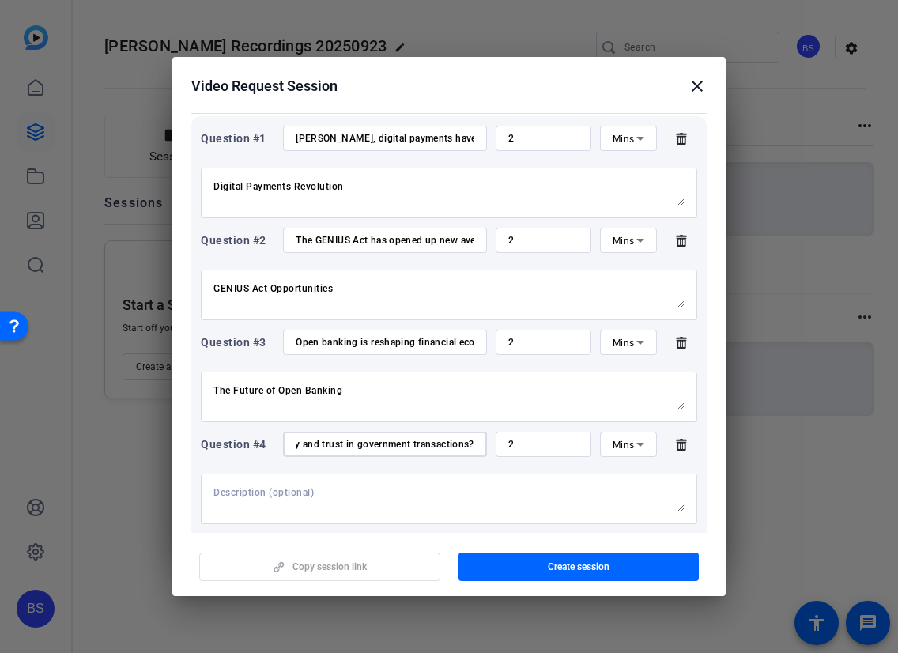
type input "Immutable ledgers, like blockchain, are becoming a cornerstone of payment integ…"
click at [247, 494] on textarea at bounding box center [448, 498] width 471 height 25
paste textarea "Immutable Ledgers and Trust"
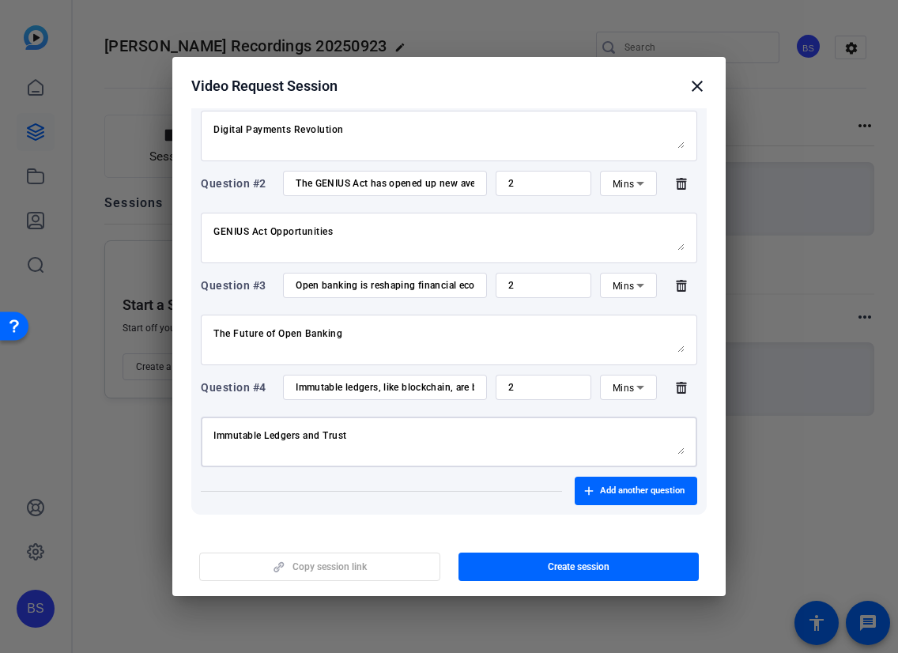
scroll to position [310, 0]
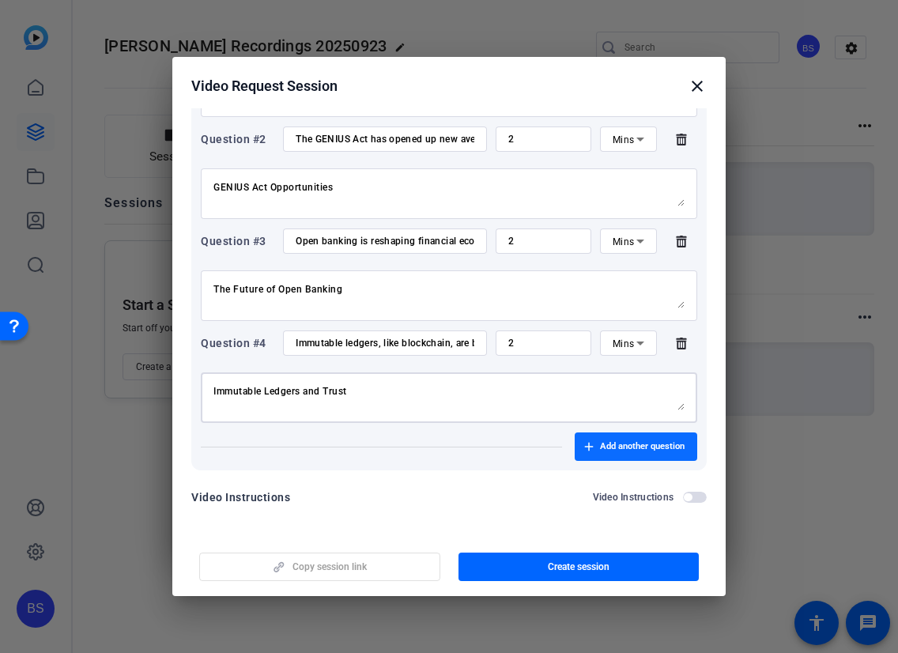
type textarea "Immutable Ledgers and Trust"
click at [638, 451] on span "Add another question" at bounding box center [642, 446] width 85 height 13
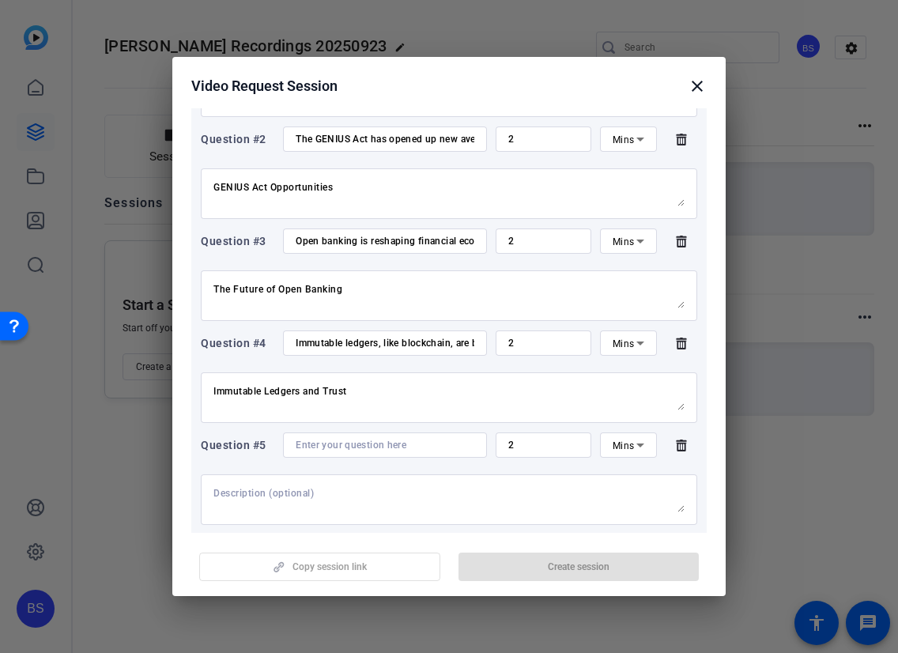
click at [416, 441] on input at bounding box center [385, 445] width 179 height 13
paste input "Payment integrity is critical, especially in government operations. What unique…"
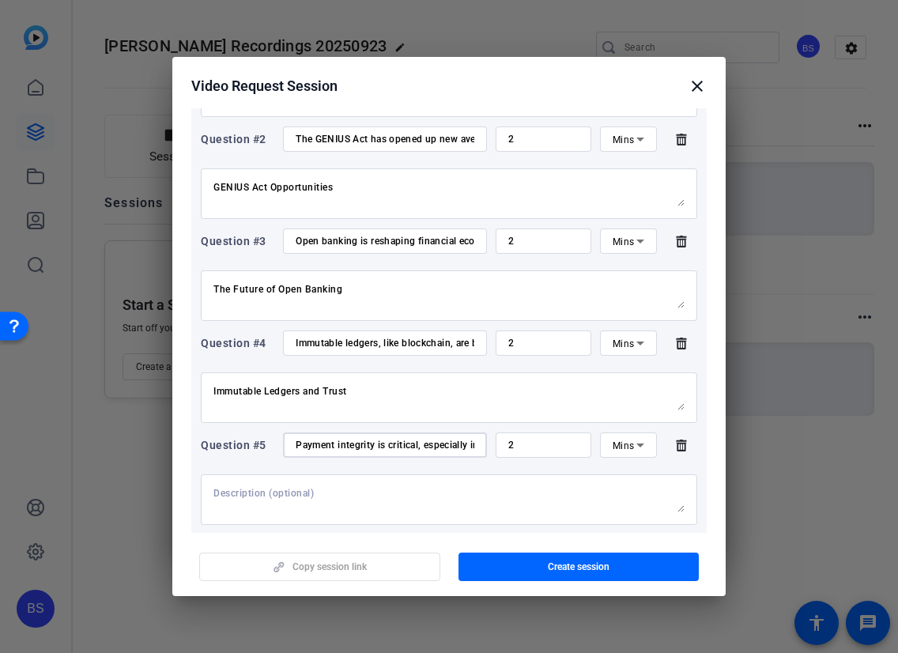
scroll to position [0, 552]
type input "Payment integrity is critical, especially in government operations. What unique…"
click at [283, 492] on textarea at bounding box center [448, 499] width 471 height 25
paste textarea "Ensuring Payment Integrity"
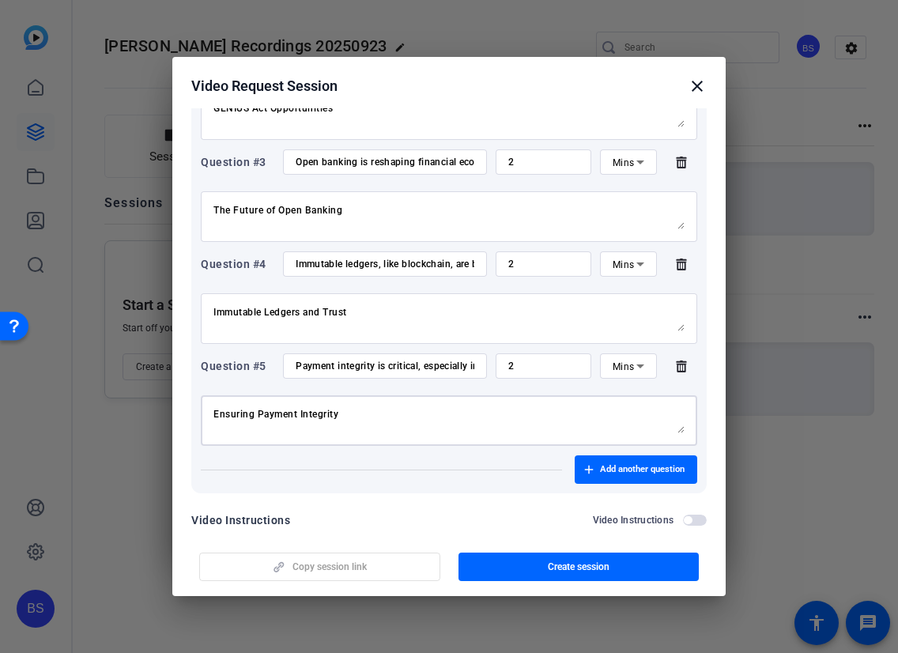
scroll to position [413, 0]
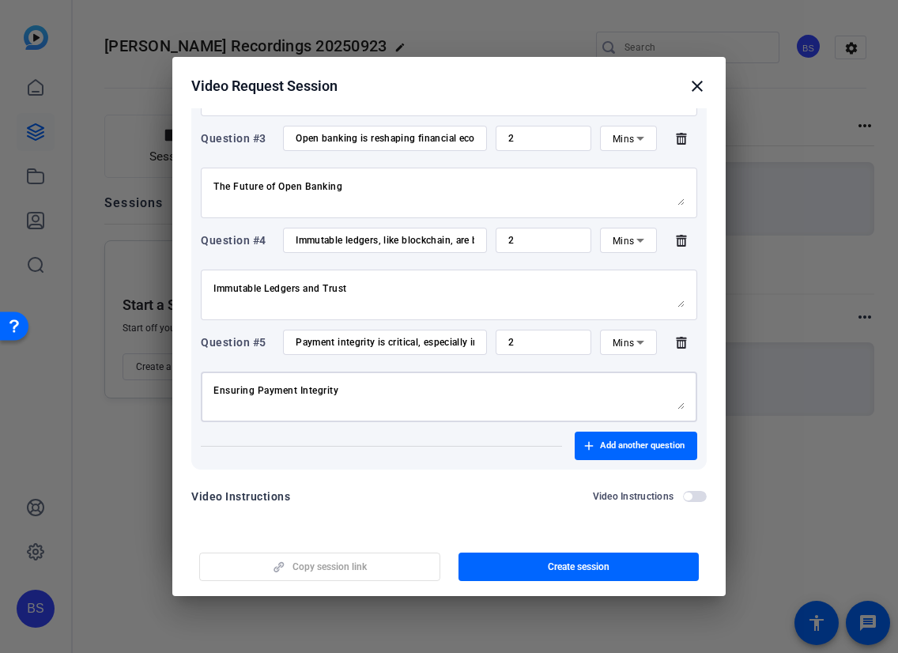
type textarea "Ensuring Payment Integrity"
click at [684, 498] on span "button" at bounding box center [688, 496] width 8 height 8
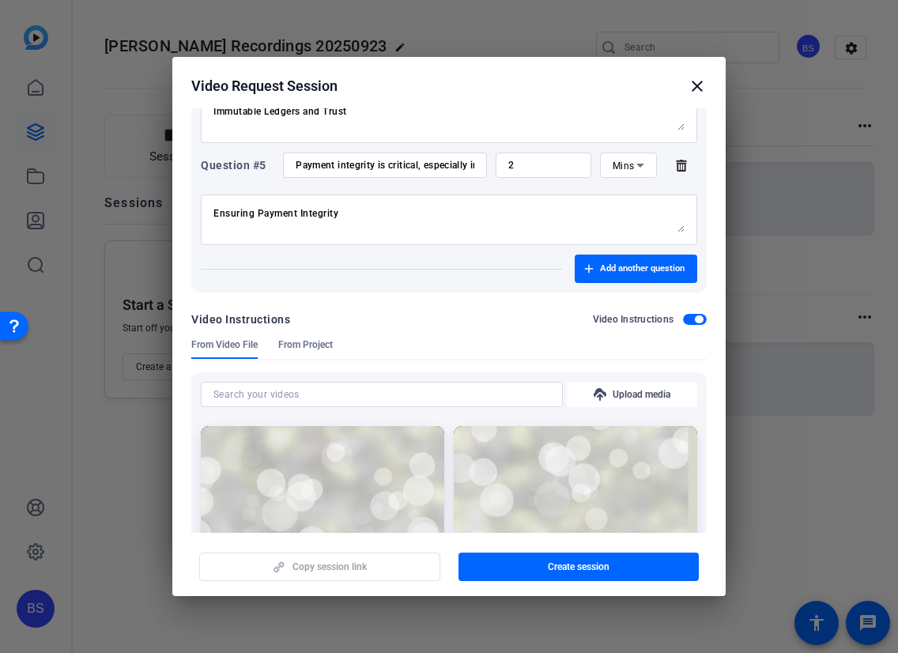
scroll to position [650, 0]
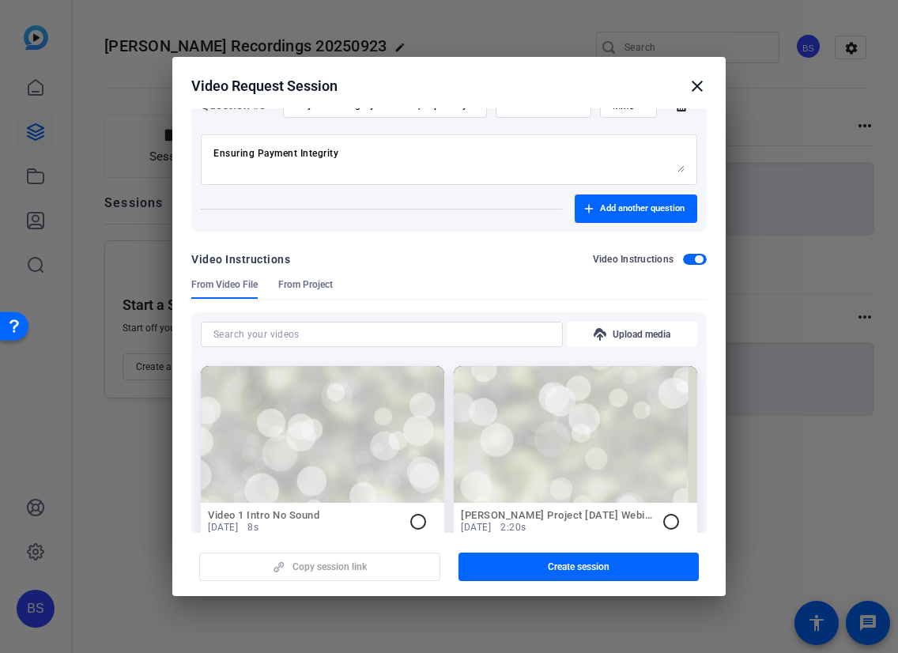
click at [695, 256] on span "button" at bounding box center [699, 259] width 8 height 8
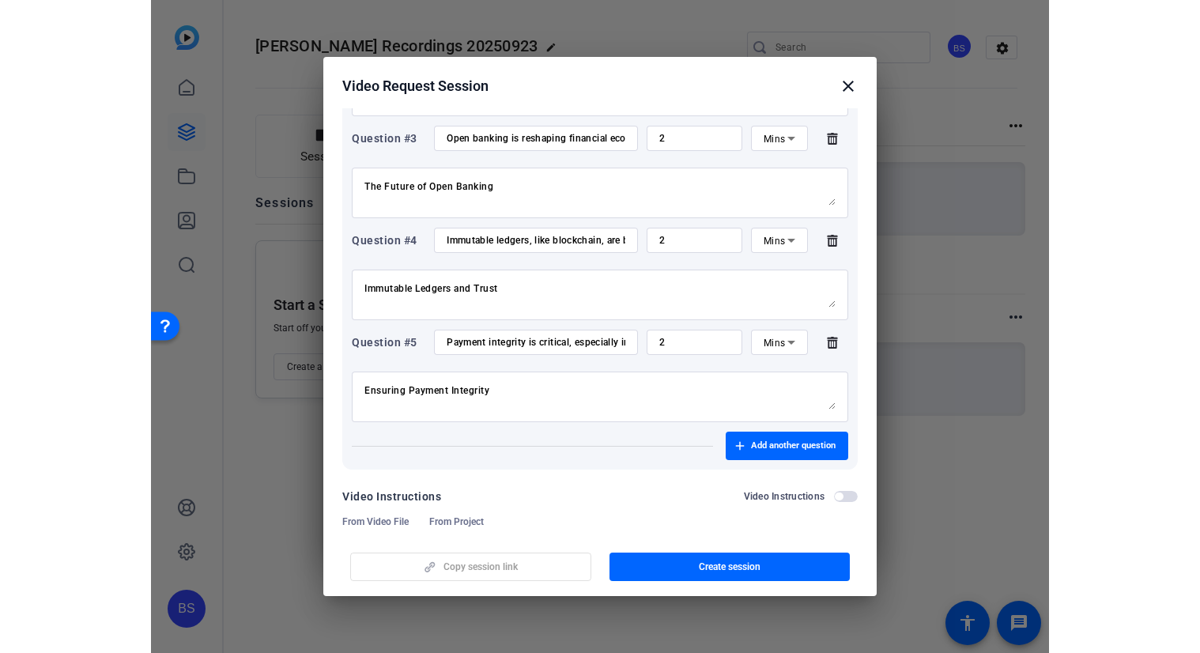
scroll to position [413, 0]
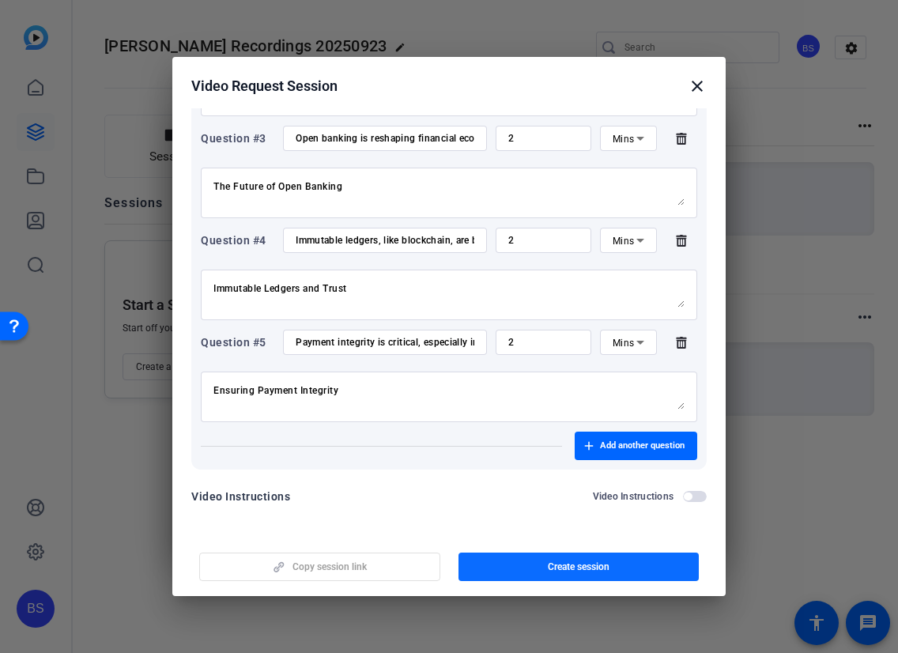
click at [551, 567] on span "Create session" at bounding box center [579, 566] width 62 height 13
click at [320, 568] on span "Copy session link" at bounding box center [329, 566] width 74 height 13
click at [699, 86] on mat-icon "close" at bounding box center [697, 86] width 19 height 19
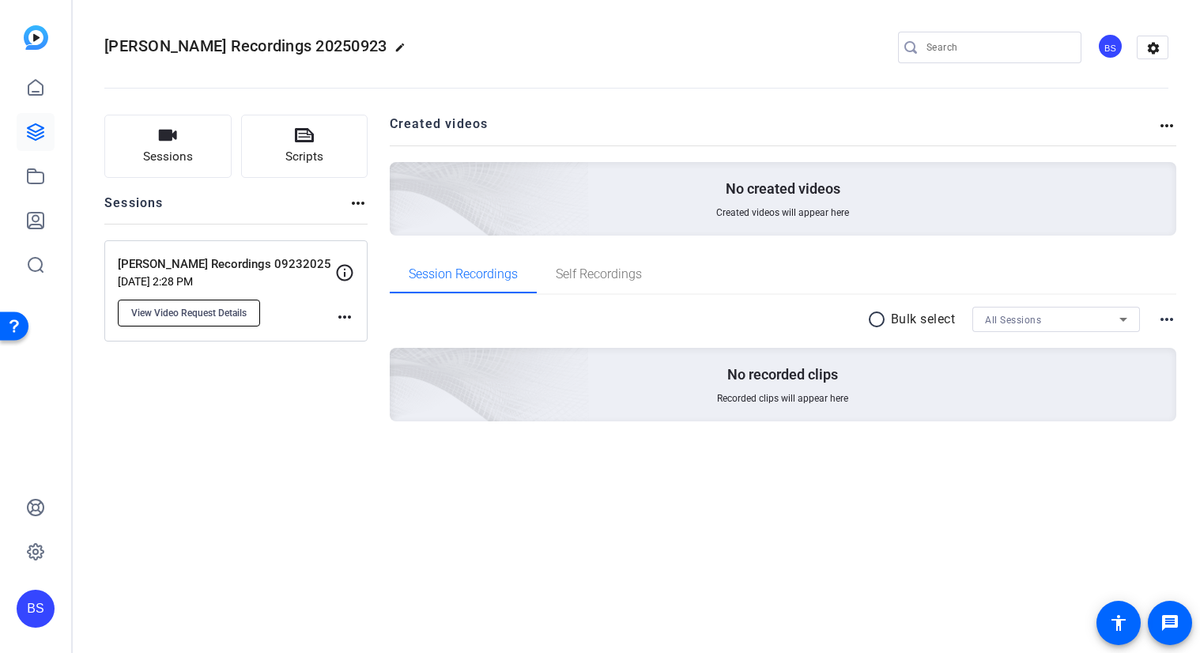
click at [168, 316] on span "View Video Request Details" at bounding box center [188, 313] width 115 height 13
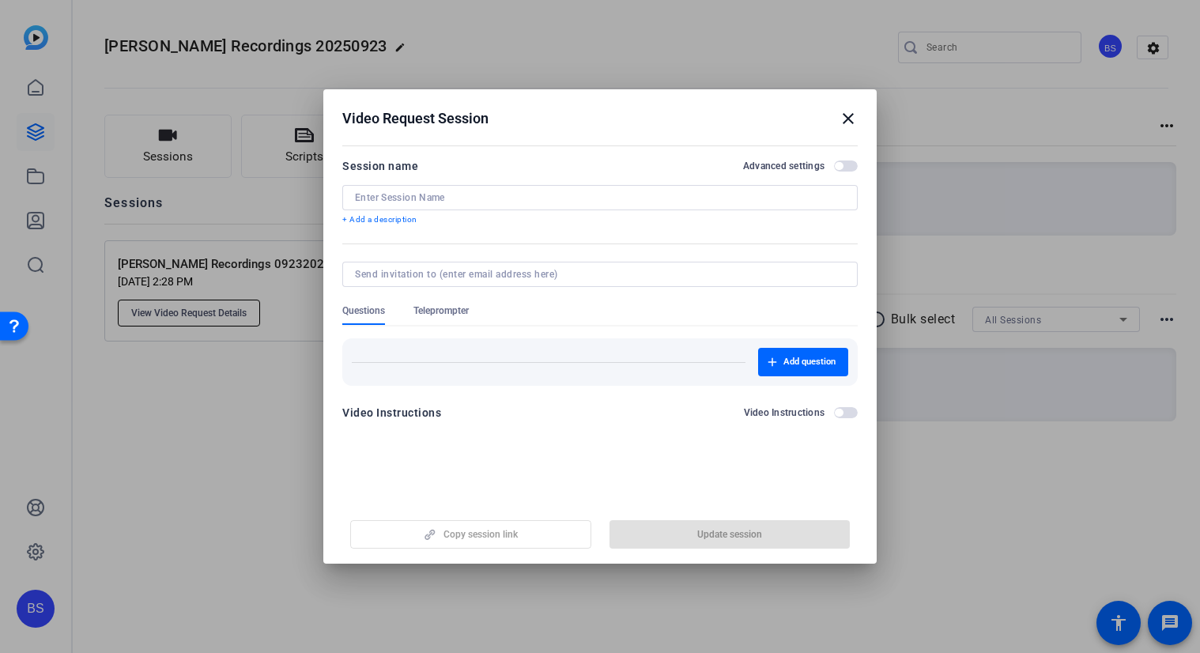
type input "[PERSON_NAME] Recordings 09232025"
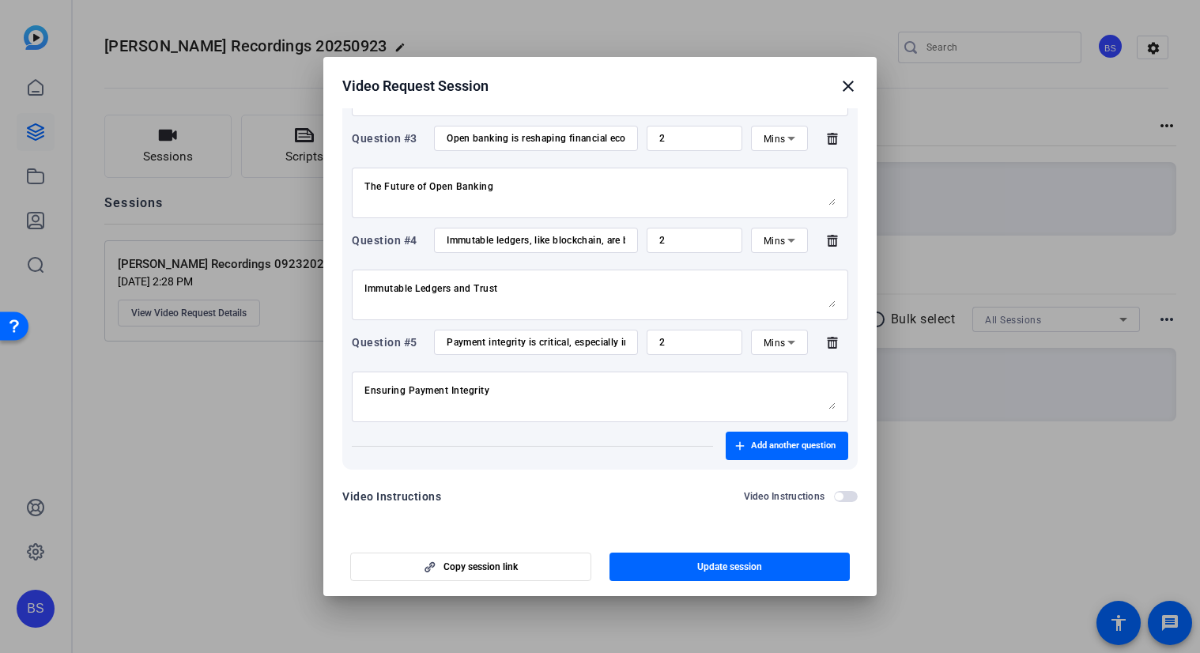
click at [849, 84] on mat-icon "close" at bounding box center [848, 86] width 19 height 19
